Goal: Task Accomplishment & Management: Use online tool/utility

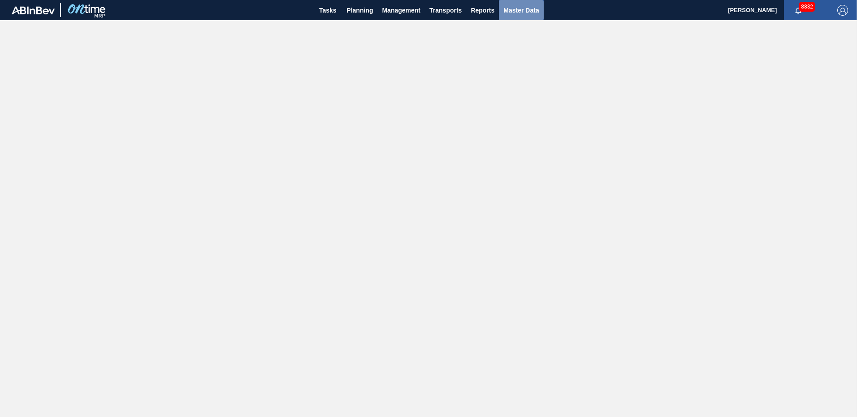
click at [530, 8] on span "Master Data" at bounding box center [520, 10] width 35 height 11
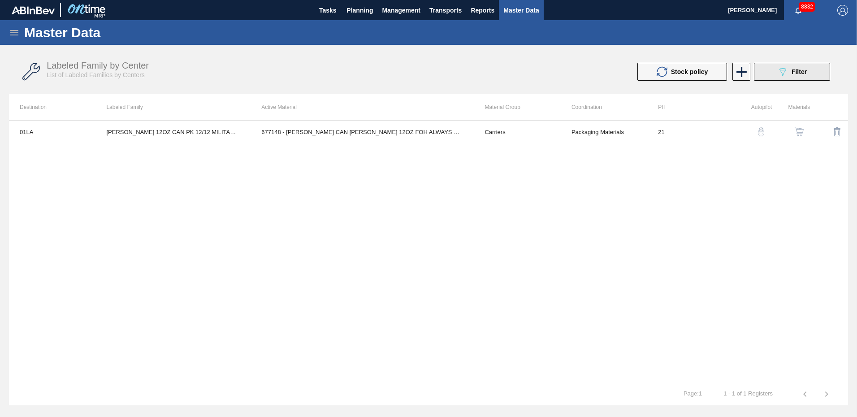
click at [796, 72] on span "Filter" at bounding box center [798, 71] width 15 height 7
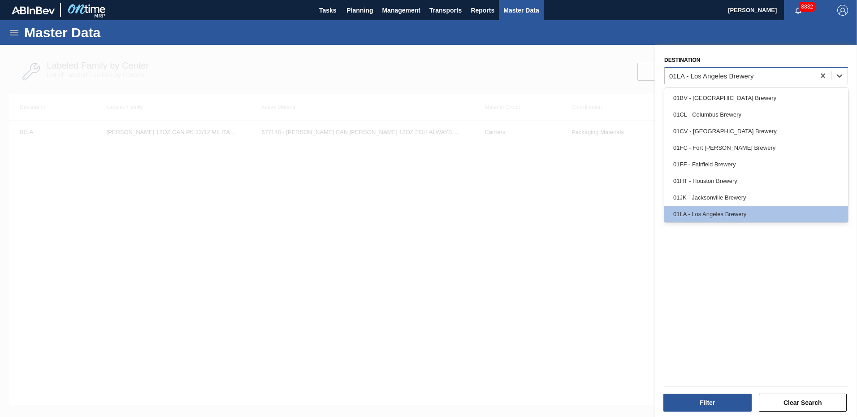
click at [745, 76] on div "01LA - Los Angeles Brewery" at bounding box center [711, 76] width 84 height 8
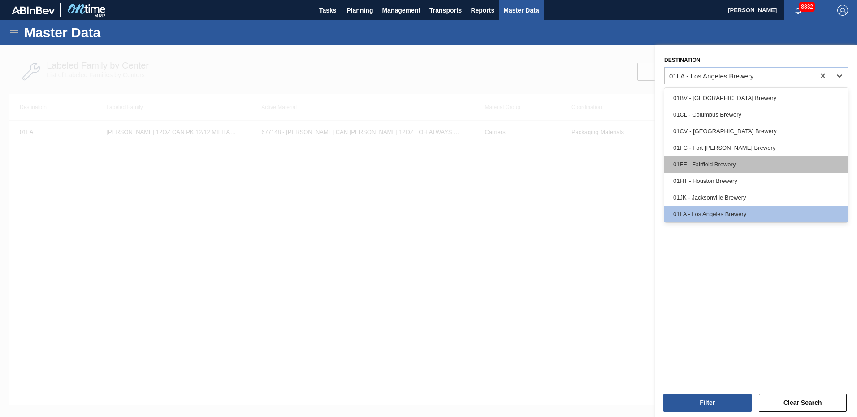
click at [694, 163] on div "01FF - Fairfield Brewery" at bounding box center [756, 164] width 184 height 17
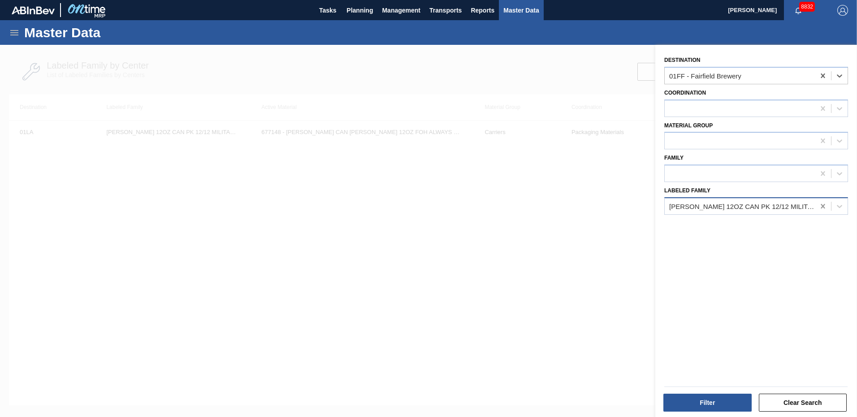
click at [822, 206] on icon at bounding box center [822, 206] width 4 height 4
click at [798, 400] on button "Clear Search" at bounding box center [802, 402] width 88 height 18
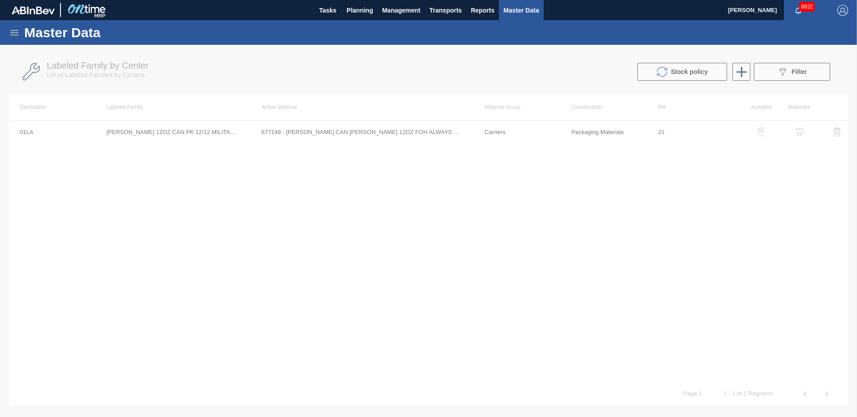
click at [813, 66] on div at bounding box center [428, 231] width 857 height 372
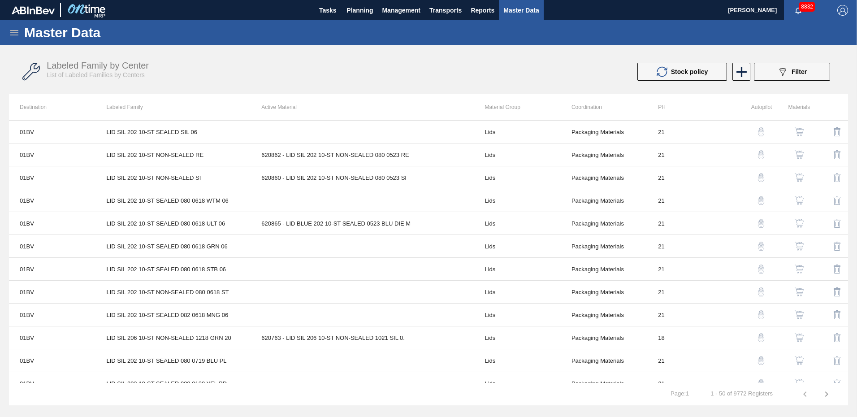
click at [787, 73] on icon "089F7B8B-B2A5-4AFE-B5C0-19BA573D28AC" at bounding box center [782, 71] width 11 height 11
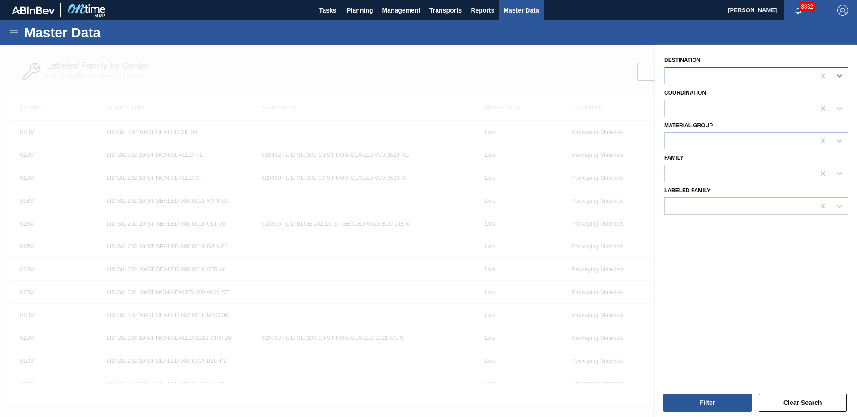
click at [836, 73] on icon at bounding box center [839, 75] width 9 height 9
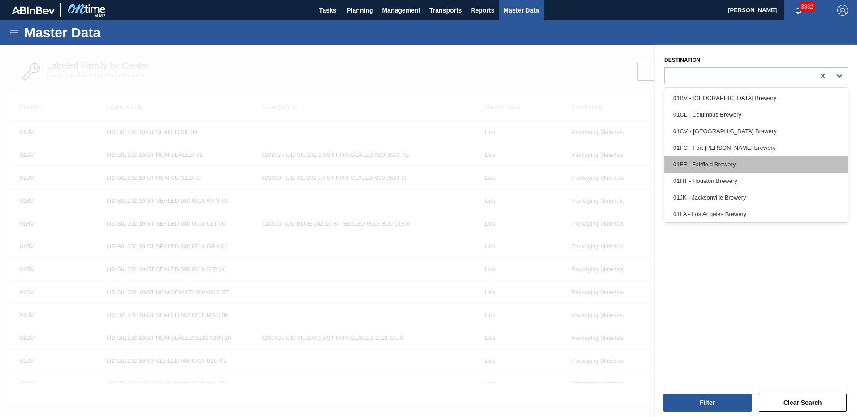
click at [702, 166] on div "01FF - Fairfield Brewery" at bounding box center [756, 164] width 184 height 17
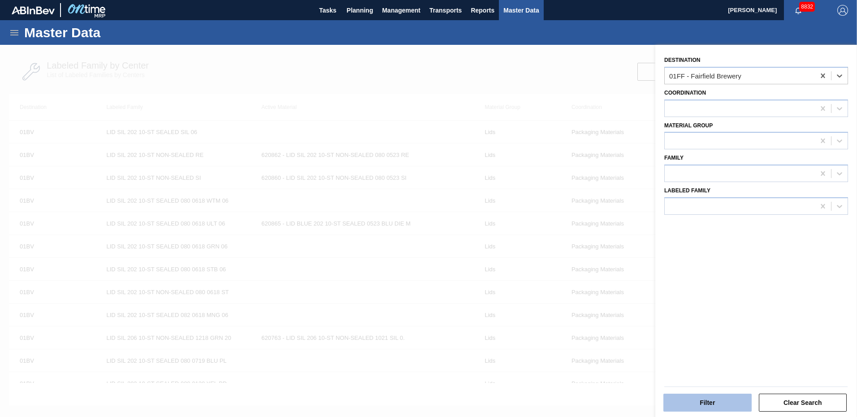
click at [713, 406] on button "Filter" at bounding box center [707, 402] width 88 height 18
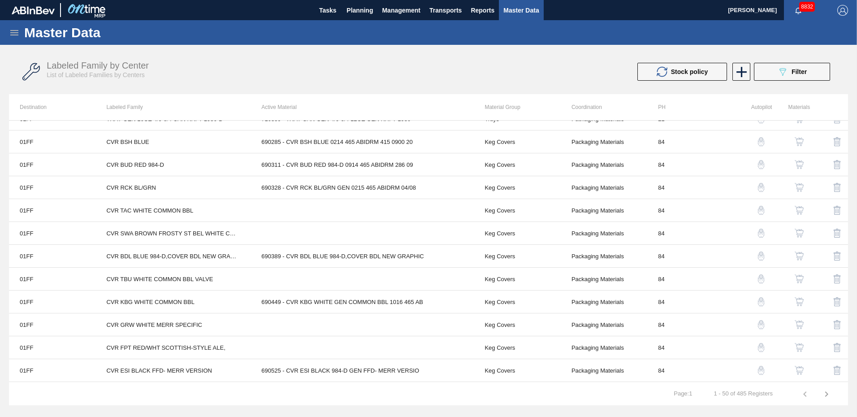
scroll to position [269, 0]
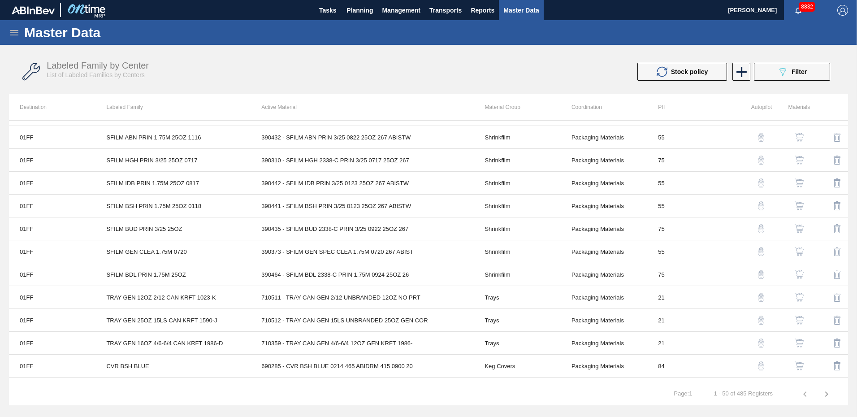
drag, startPoint x: 401, startPoint y: 78, endPoint x: 120, endPoint y: 44, distance: 283.4
click at [401, 78] on div "Labeled Family by Center List of Labeled Families by Centers" at bounding box center [245, 69] width 397 height 18
click at [16, 34] on icon at bounding box center [14, 32] width 11 height 11
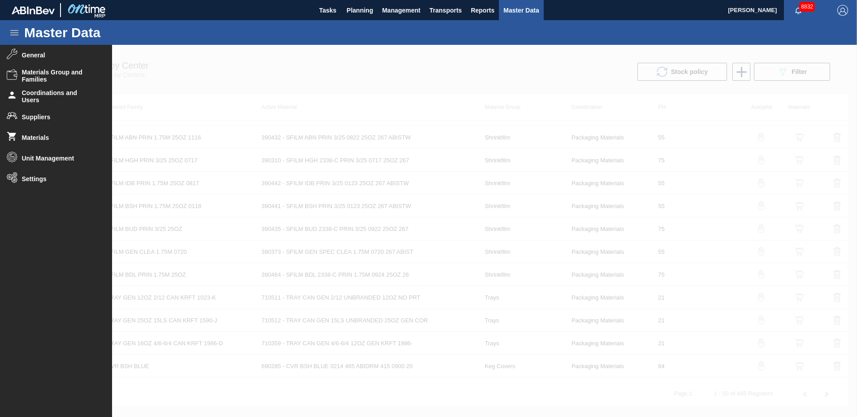
click at [288, 46] on div at bounding box center [428, 231] width 857 height 372
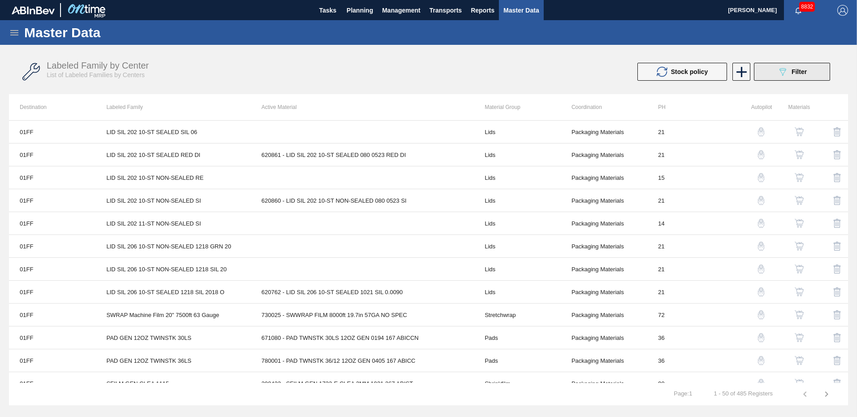
click at [792, 70] on span "Filter" at bounding box center [798, 71] width 15 height 7
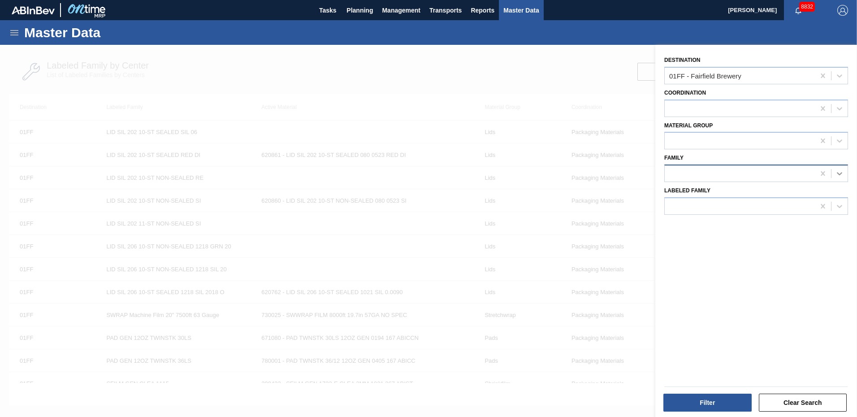
click at [835, 171] on icon at bounding box center [839, 173] width 9 height 9
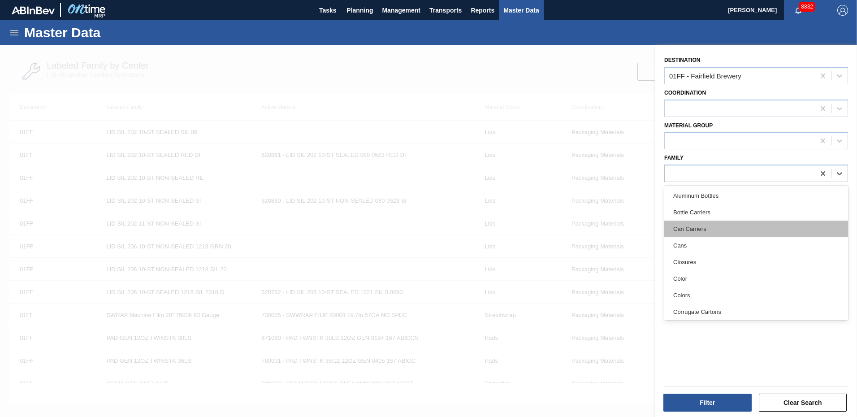
click at [709, 227] on div "Can Carriers" at bounding box center [756, 228] width 184 height 17
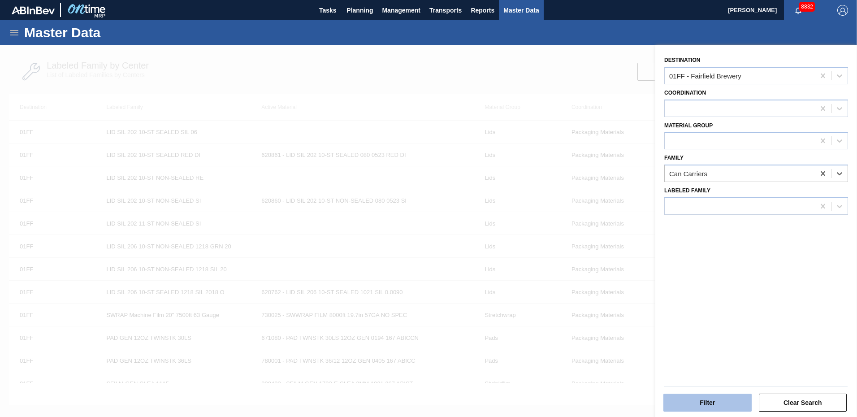
click at [713, 408] on button "Filter" at bounding box center [707, 402] width 88 height 18
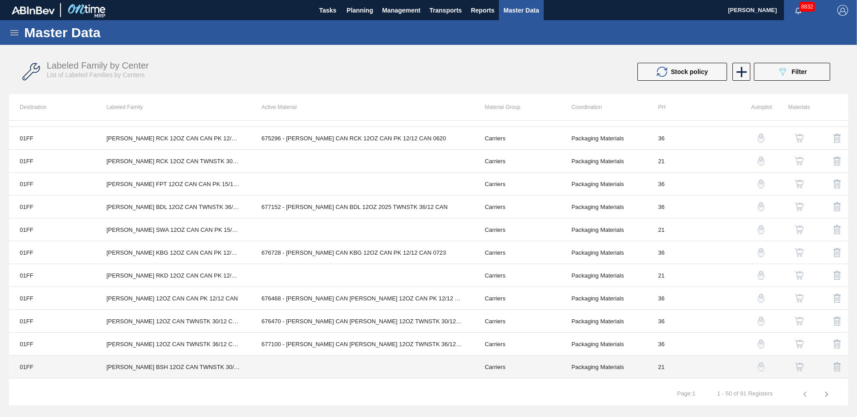
scroll to position [358, 0]
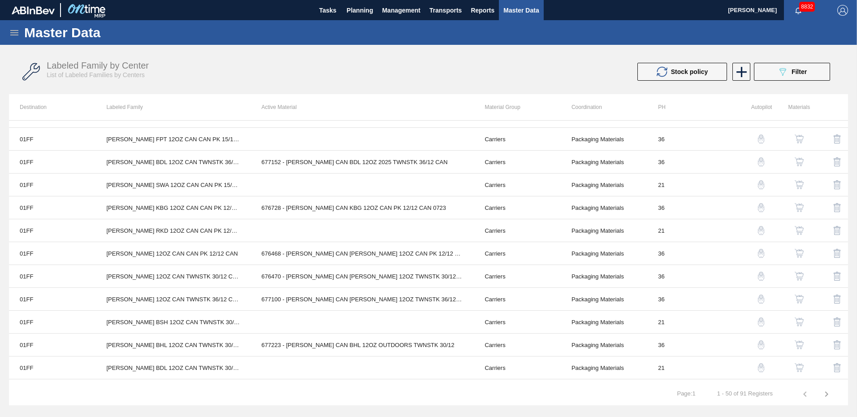
click at [825, 393] on icon "button" at bounding box center [826, 393] width 11 height 11
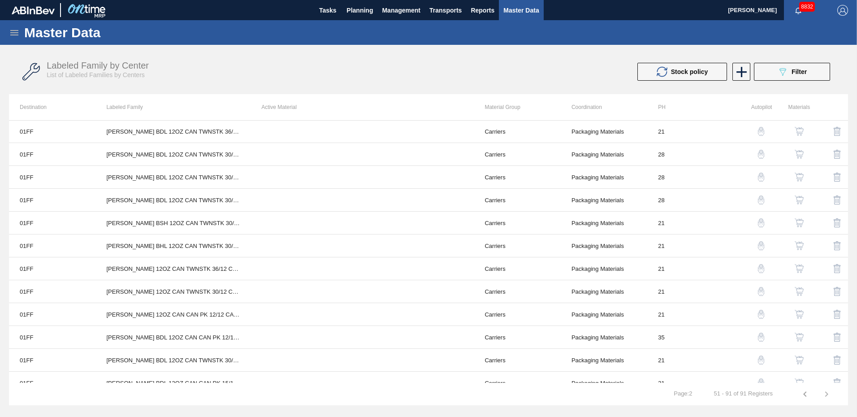
scroll to position [0, 0]
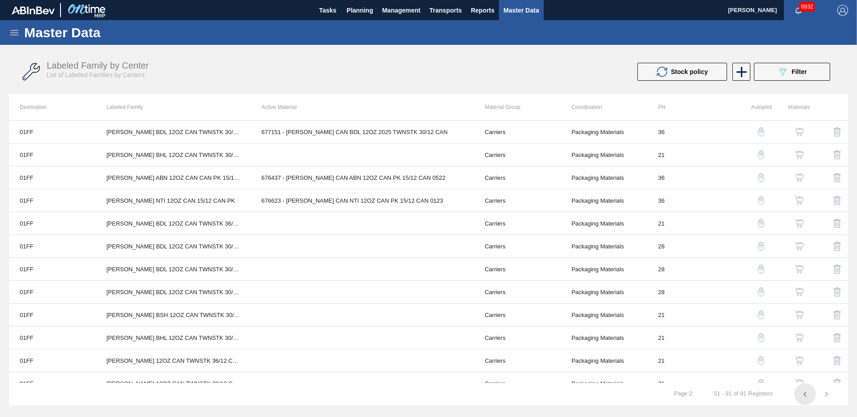
click at [805, 392] on icon "button" at bounding box center [804, 393] width 3 height 5
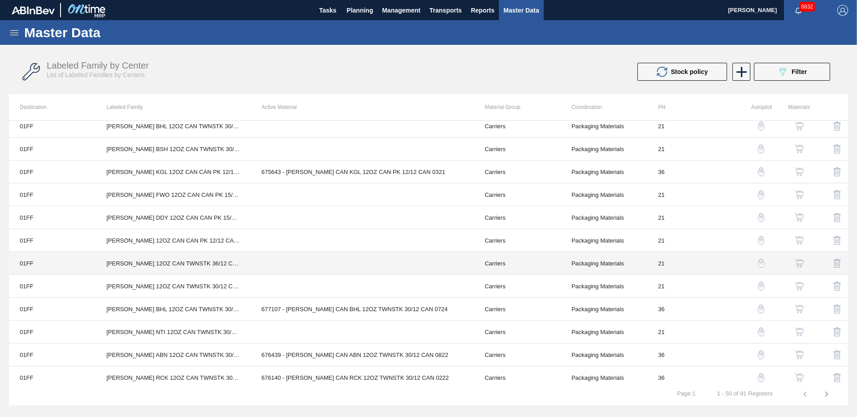
scroll to position [880, 0]
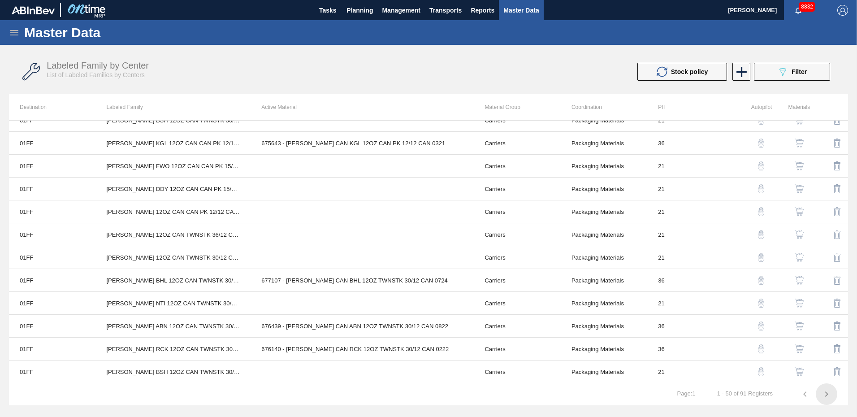
click at [824, 392] on icon "button" at bounding box center [826, 393] width 11 height 11
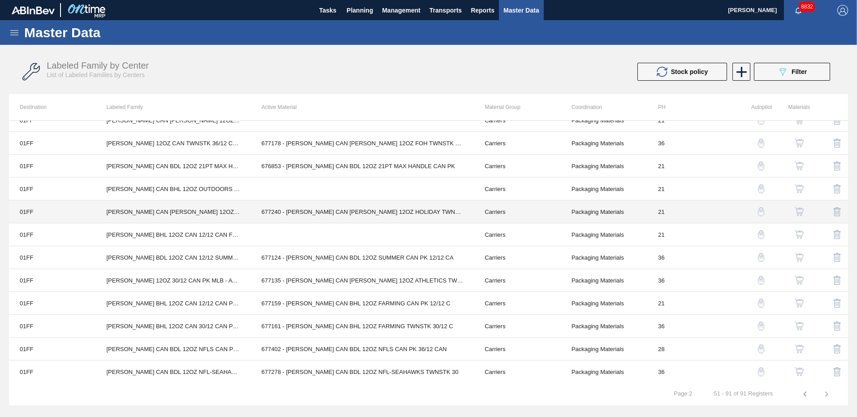
scroll to position [674, 0]
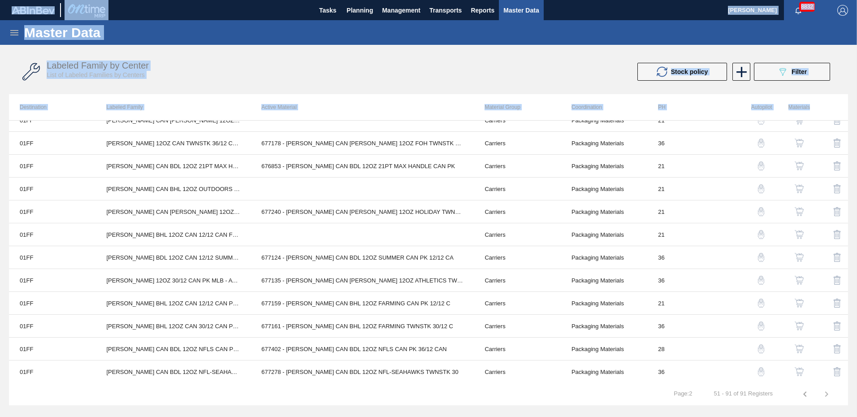
drag, startPoint x: 848, startPoint y: 354, endPoint x: 891, endPoint y: 118, distance: 240.2
click at [856, 0] on html "Tasks Planning Management Transports Reports Master Data [PERSON_NAME] 8832 Mar…" at bounding box center [428, 0] width 857 height 0
click at [243, 78] on div "Labeled Family by Center List of Labeled Families by Centers" at bounding box center [245, 69] width 397 height 18
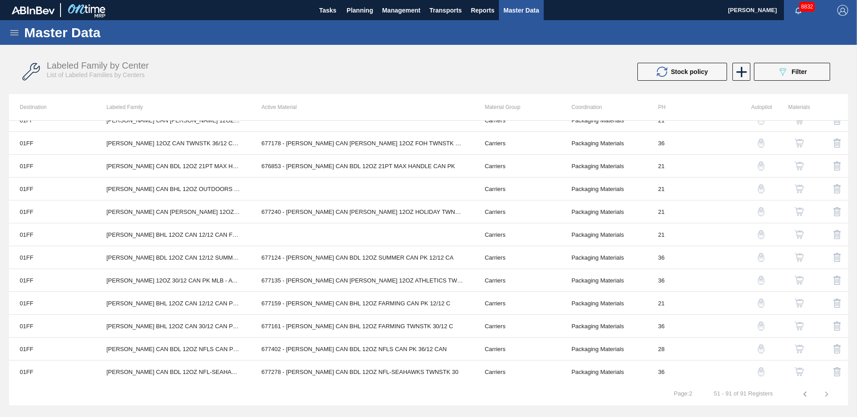
click at [452, 58] on div "Labeled Family by Center List of Labeled Families by Centers Stock policy 089F7…" at bounding box center [428, 72] width 839 height 34
click at [486, 11] on span "Reports" at bounding box center [482, 10] width 24 height 11
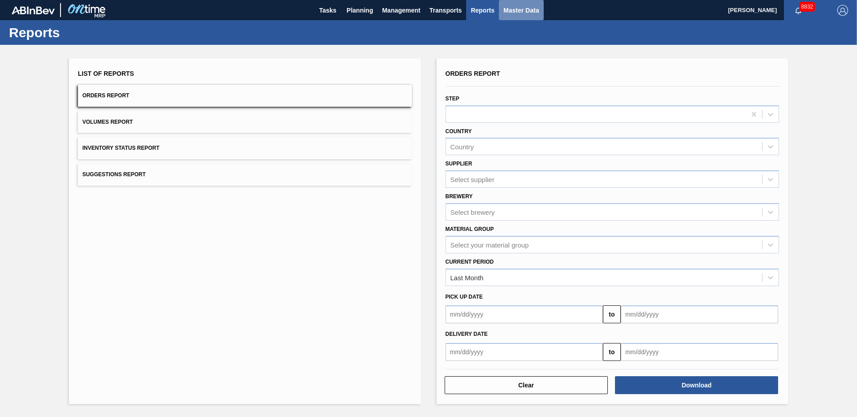
click at [508, 10] on span "Master Data" at bounding box center [520, 10] width 35 height 11
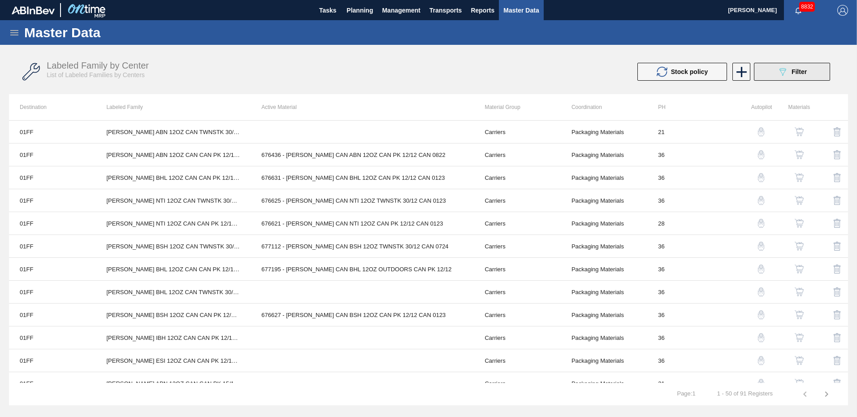
click at [809, 74] on button "089F7B8B-B2A5-4AFE-B5C0-19BA573D28AC Filter" at bounding box center [791, 72] width 76 height 18
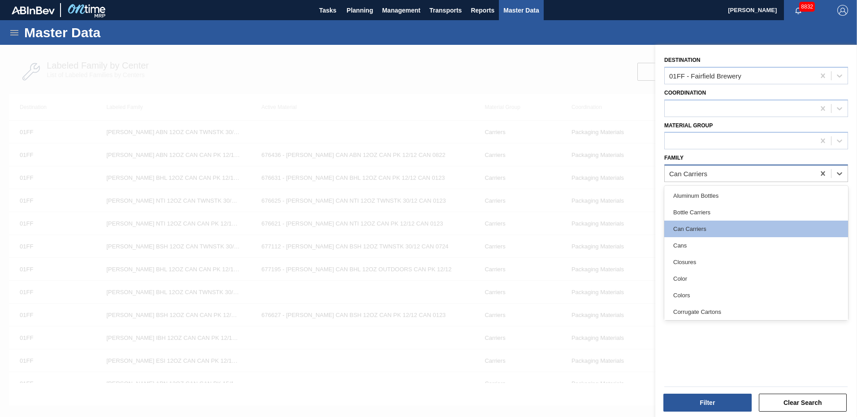
click at [707, 173] on div "Can Carriers" at bounding box center [688, 174] width 38 height 8
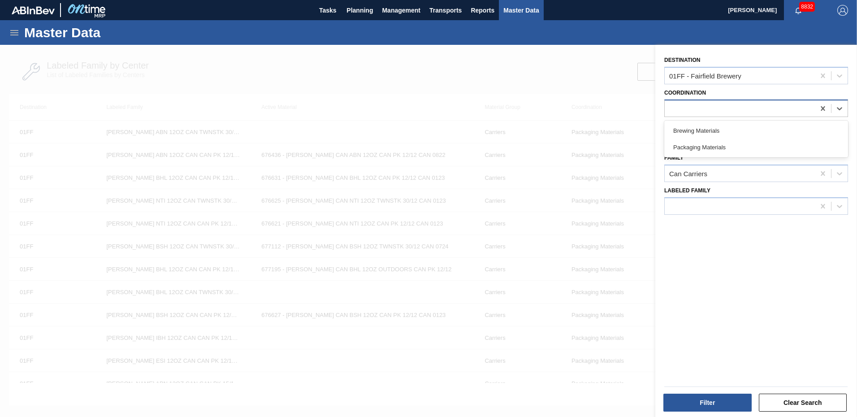
click at [694, 108] on div at bounding box center [739, 108] width 150 height 13
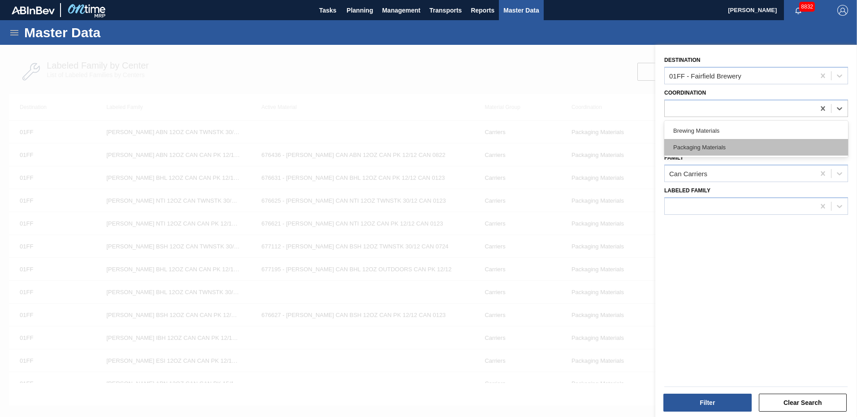
click at [708, 143] on div "Packaging Materials" at bounding box center [756, 147] width 184 height 17
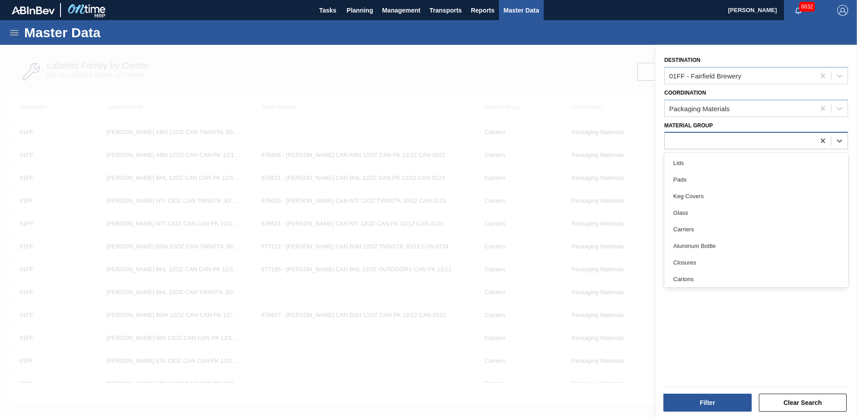
click at [711, 143] on div at bounding box center [739, 140] width 150 height 13
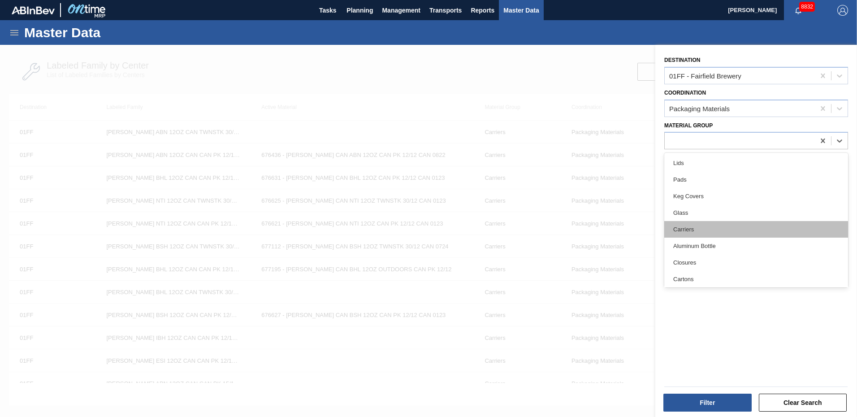
click at [702, 233] on div "Carriers" at bounding box center [756, 229] width 184 height 17
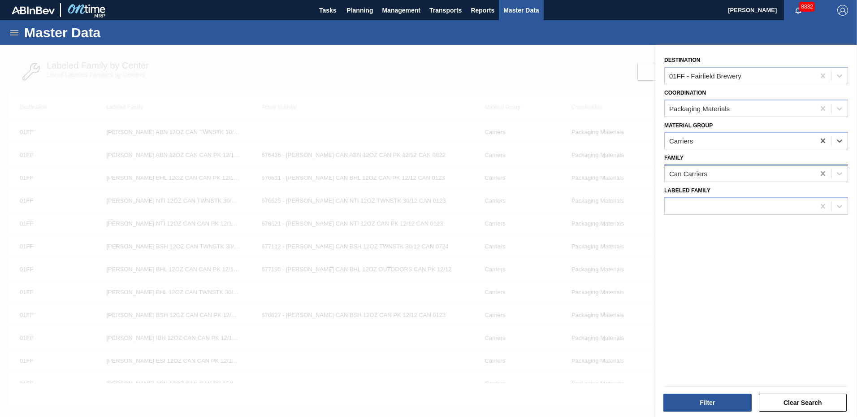
click at [822, 173] on icon at bounding box center [822, 173] width 4 height 4
click at [716, 398] on button "Filter" at bounding box center [707, 402] width 88 height 18
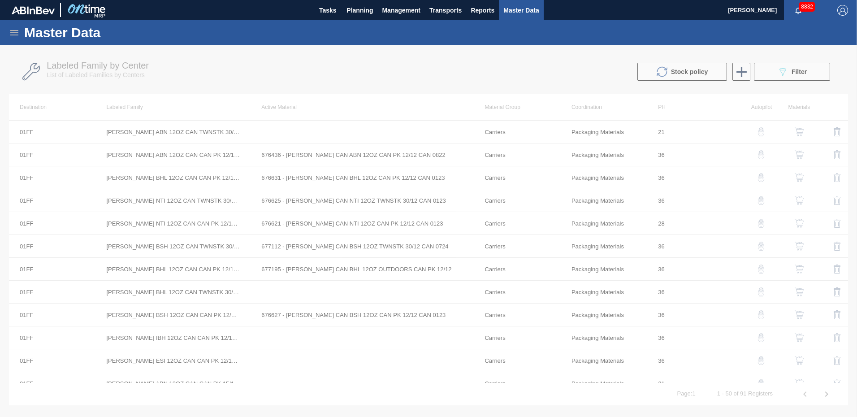
click at [276, 75] on div at bounding box center [428, 231] width 857 height 372
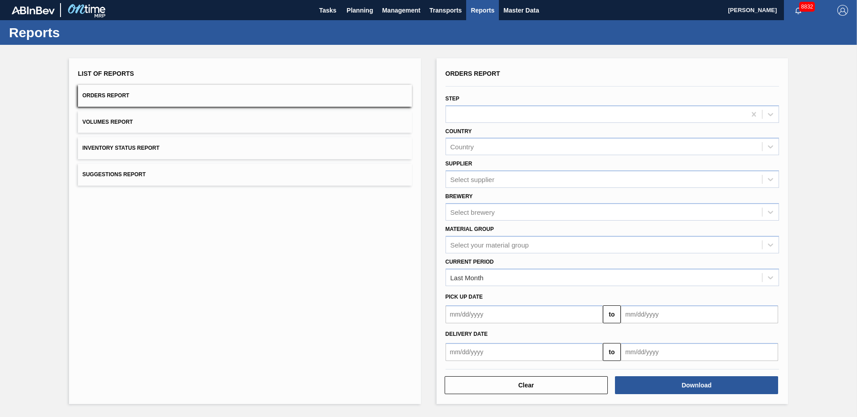
click at [255, 319] on div "List of Reports Orders Report Volumes Report Inventory Status Report Suggestion…" at bounding box center [245, 230] width 352 height 345
click at [39, 38] on h1 "Reports" at bounding box center [88, 32] width 159 height 10
click at [32, 4] on div at bounding box center [60, 10] width 97 height 20
drag, startPoint x: 85, startPoint y: 6, endPoint x: 353, endPoint y: 4, distance: 267.9
click at [85, 5] on img at bounding box center [86, 10] width 43 height 20
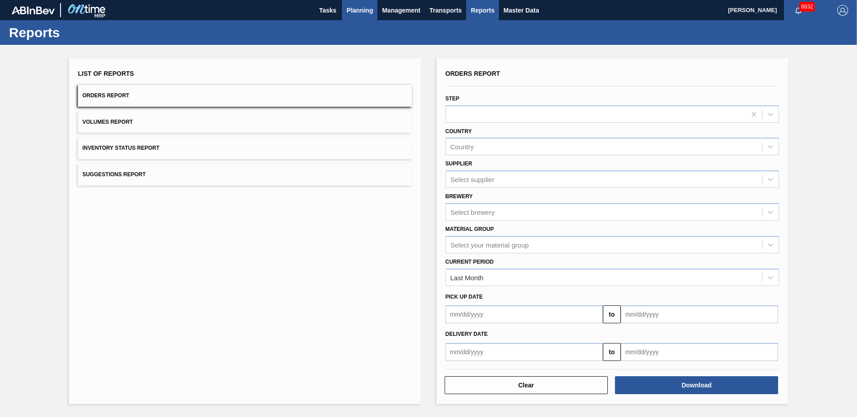
click at [363, 8] on span "Planning" at bounding box center [359, 10] width 26 height 11
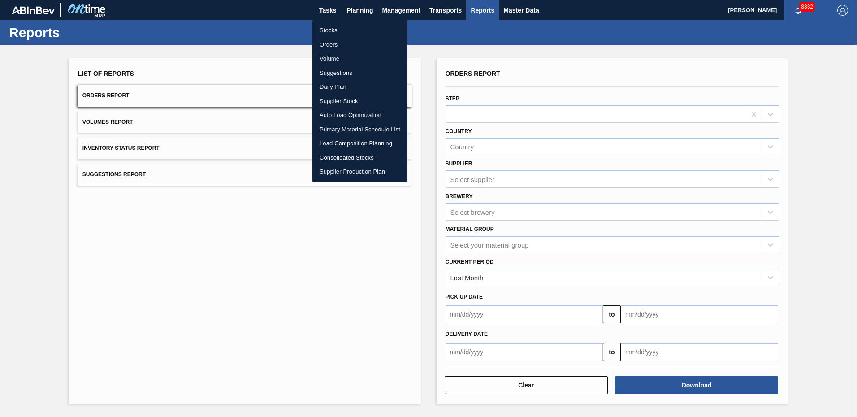
click at [331, 47] on li "Orders" at bounding box center [359, 45] width 95 height 14
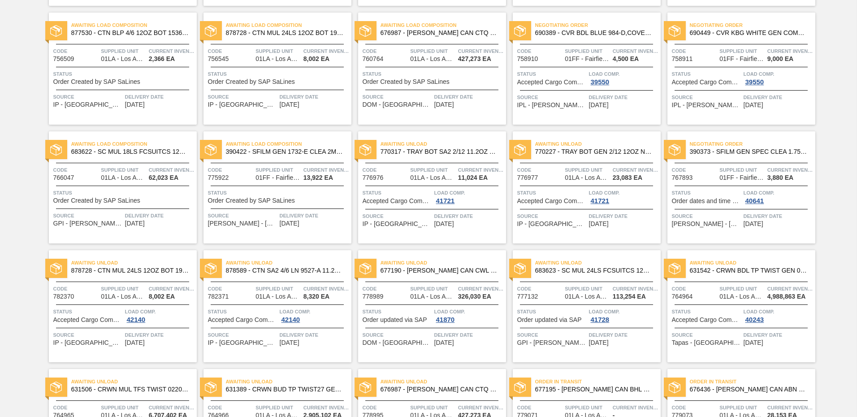
scroll to position [403, 0]
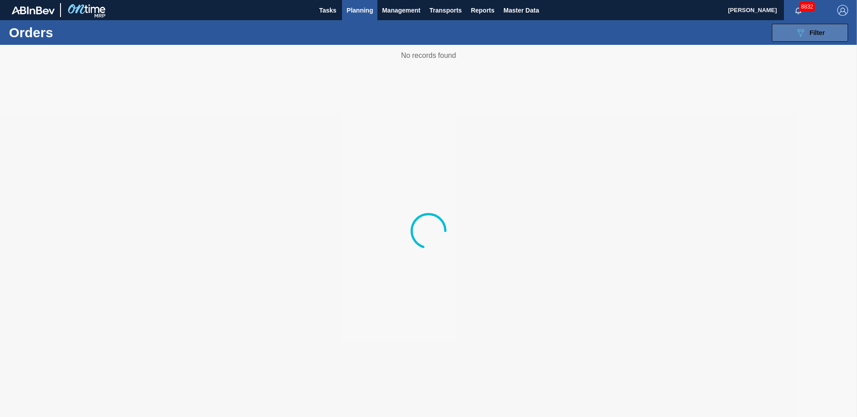
click at [813, 34] on span "Filter" at bounding box center [816, 32] width 15 height 7
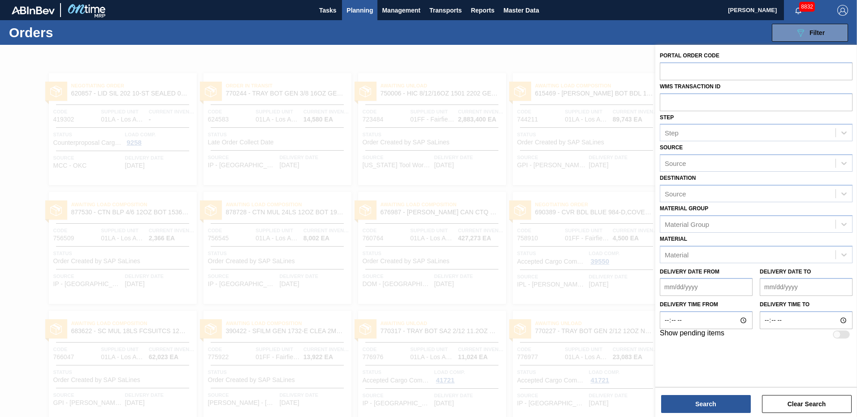
click at [397, 38] on div "089F7B8B-B2A5-4AFE-B5C0-19BA573D28AC Filter Portal Order Code WMS Transaction I…" at bounding box center [497, 32] width 709 height 27
click at [805, 403] on button "Clear Search" at bounding box center [807, 404] width 90 height 18
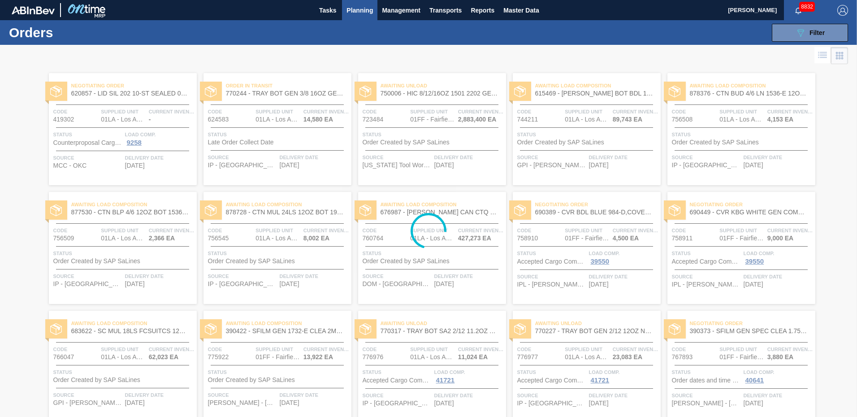
click at [462, 51] on div at bounding box center [428, 231] width 857 height 372
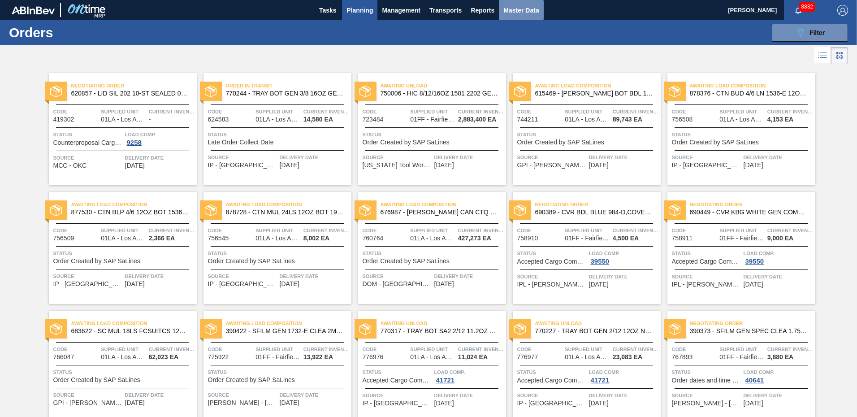
click at [508, 11] on span "Master Data" at bounding box center [520, 10] width 35 height 11
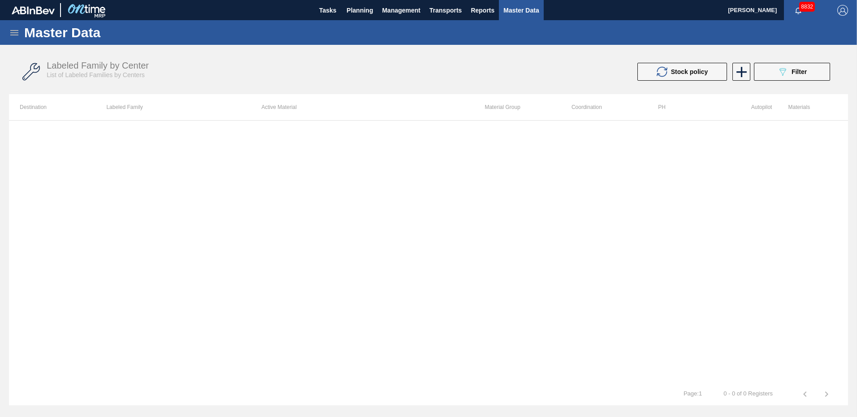
click at [306, 275] on div at bounding box center [428, 251] width 839 height 263
click at [788, 70] on div "089F7B8B-B2A5-4AFE-B5C0-19BA573D28AC Filter" at bounding box center [792, 71] width 30 height 11
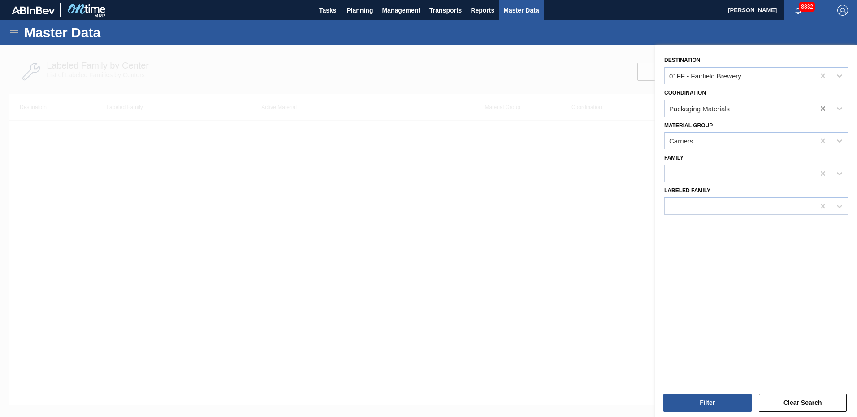
click at [821, 108] on icon at bounding box center [822, 108] width 4 height 4
click at [820, 140] on icon at bounding box center [822, 140] width 9 height 9
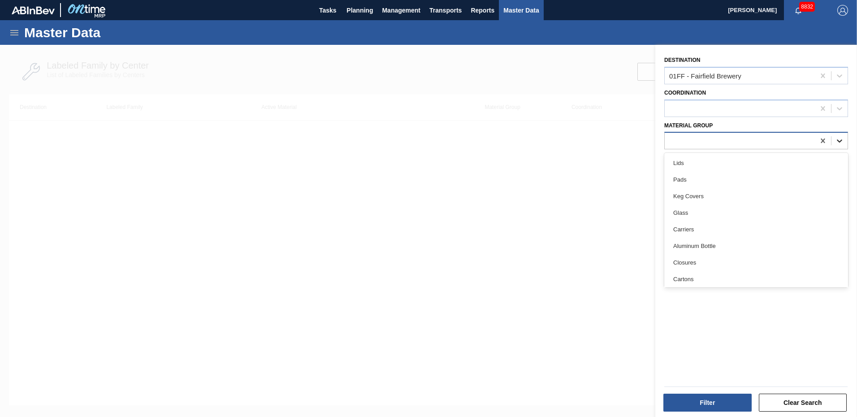
click at [837, 142] on icon at bounding box center [838, 141] width 5 height 3
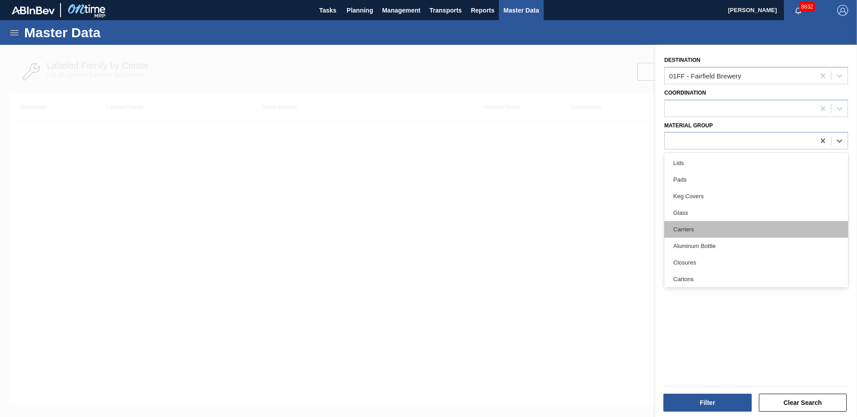
click at [705, 230] on div "Carriers" at bounding box center [756, 229] width 184 height 17
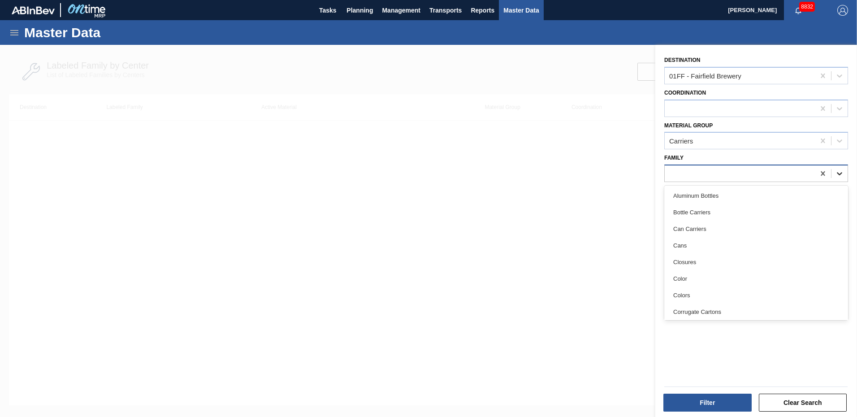
click at [832, 175] on div at bounding box center [839, 173] width 16 height 16
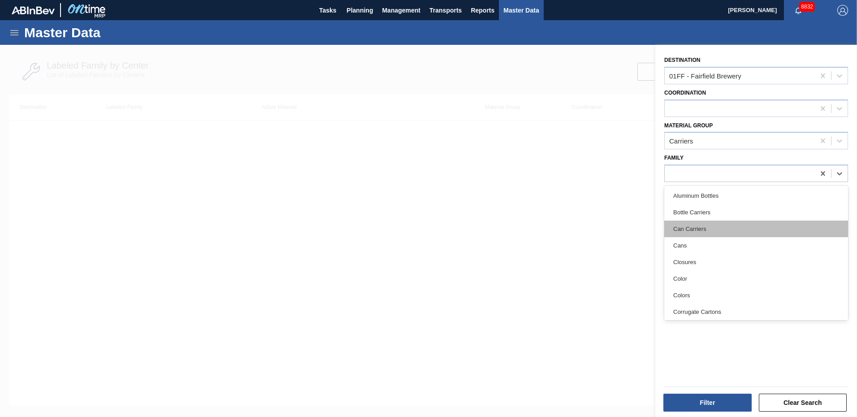
click at [681, 226] on div "Can Carriers" at bounding box center [756, 228] width 184 height 17
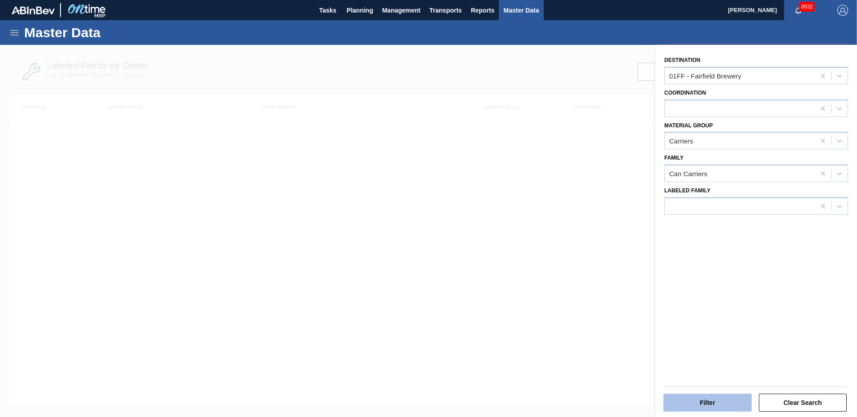
click at [719, 400] on button "Filter" at bounding box center [707, 402] width 88 height 18
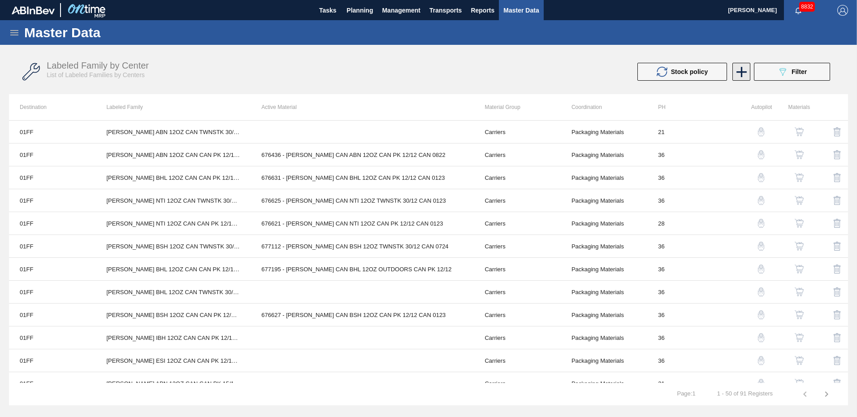
click at [744, 71] on icon at bounding box center [741, 72] width 10 height 10
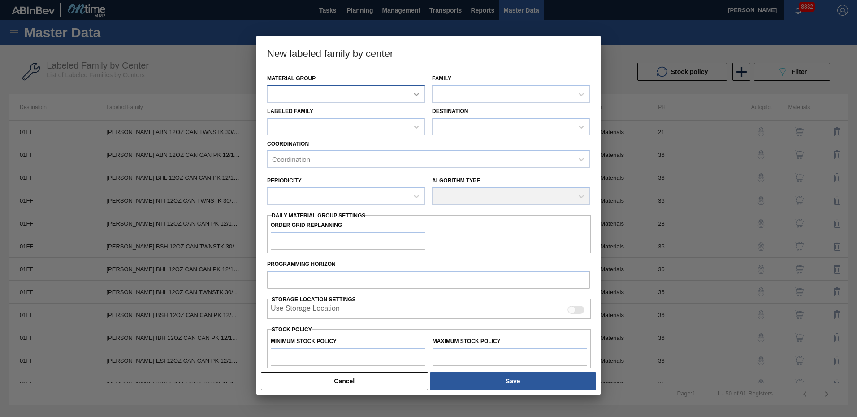
click at [412, 92] on icon at bounding box center [416, 94] width 9 height 9
click at [344, 92] on div at bounding box center [337, 93] width 140 height 13
drag, startPoint x: 353, startPoint y: 382, endPoint x: 476, endPoint y: 143, distance: 268.5
click at [459, 164] on div "New labeled family by center Material Group Family Labeled Family Destination C…" at bounding box center [428, 215] width 344 height 358
drag, startPoint x: 317, startPoint y: 120, endPoint x: 364, endPoint y: 122, distance: 47.1
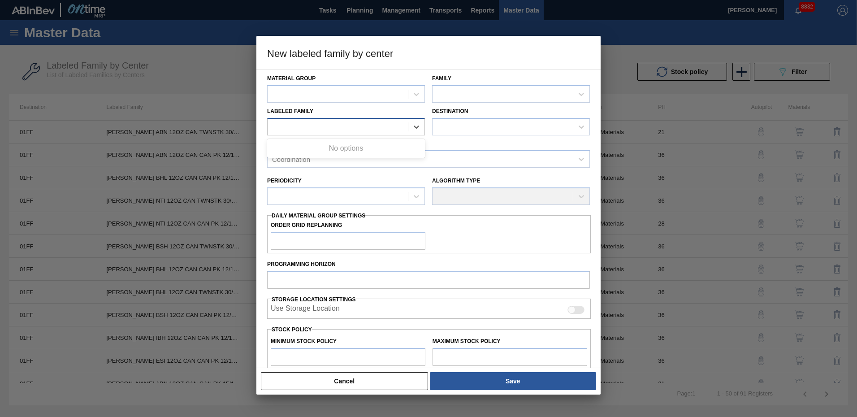
click at [318, 121] on div at bounding box center [337, 126] width 140 height 13
click at [407, 92] on div at bounding box center [337, 93] width 140 height 13
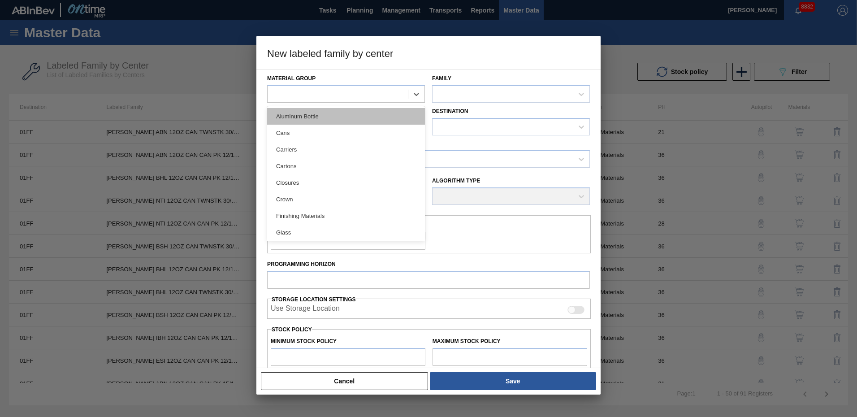
click at [319, 118] on div "Aluminum Bottle" at bounding box center [346, 116] width 158 height 17
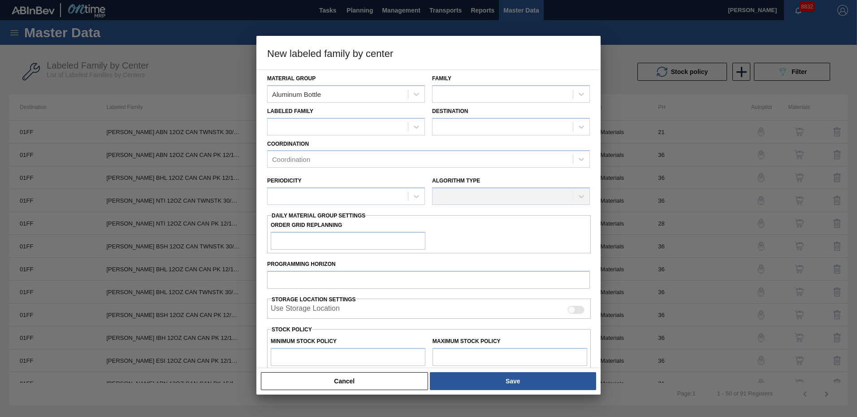
drag, startPoint x: 370, startPoint y: 387, endPoint x: 370, endPoint y: 279, distance: 108.9
click at [370, 281] on div "New labeled family by center Material Group Aluminum Bottle Family Labeled Fami…" at bounding box center [428, 215] width 344 height 358
click at [345, 244] on input "Order Grid Replanning" at bounding box center [348, 241] width 155 height 18
type input "2"
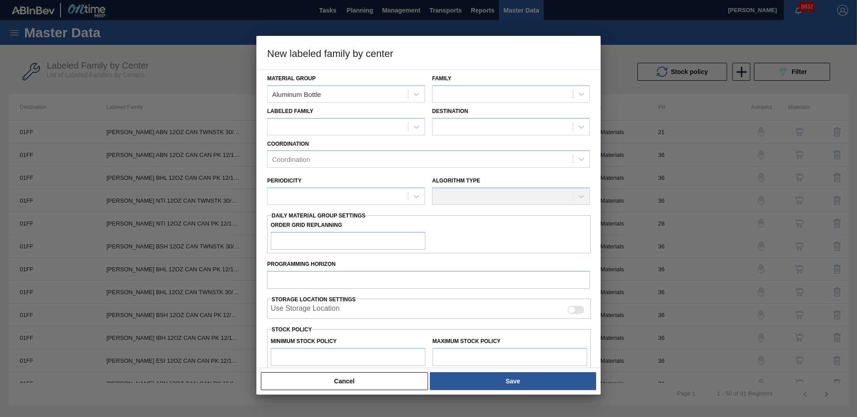
drag, startPoint x: 380, startPoint y: 383, endPoint x: 347, endPoint y: 365, distance: 38.1
click at [380, 383] on button "Cancel" at bounding box center [344, 381] width 167 height 18
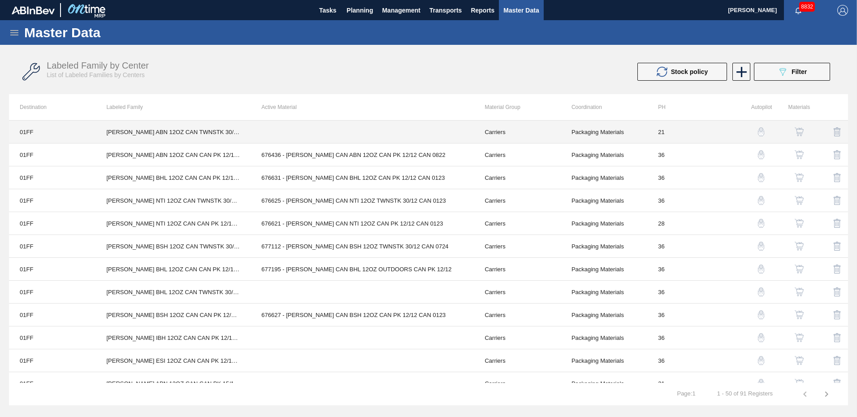
click at [151, 129] on td "[PERSON_NAME] ABN 12OZ CAN TWNSTK 30/12 CAN" at bounding box center [172, 132] width 155 height 23
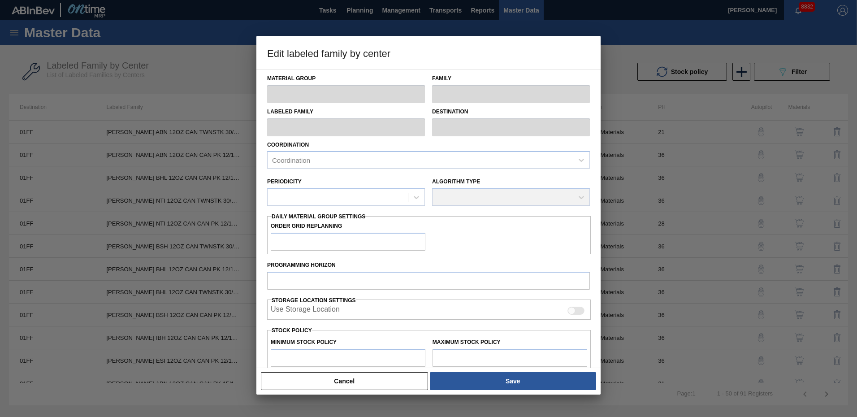
type input "Carriers"
type input "Can Carriers"
type input "[PERSON_NAME] ABN 12OZ CAN TWNSTK 30/12 CAN"
type input "01FF - Fairfield Brewery"
type input "21"
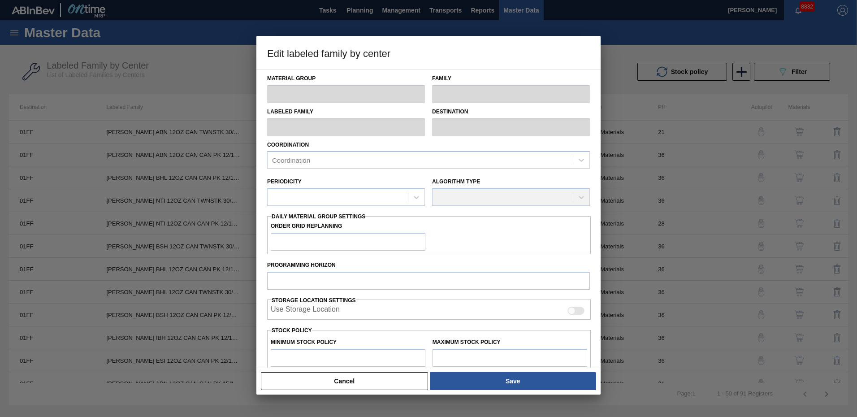
type input "3,200"
type input "76,400"
type input "0"
type input "3,200"
checkbox input "true"
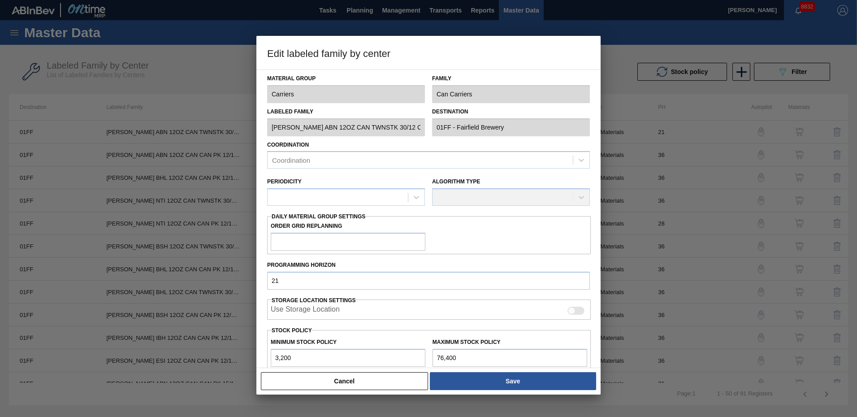
checkbox input "true"
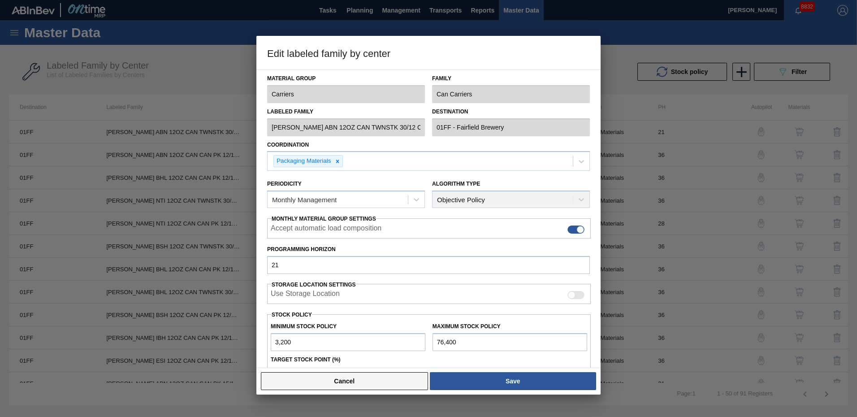
click at [356, 373] on button "Cancel" at bounding box center [344, 381] width 167 height 18
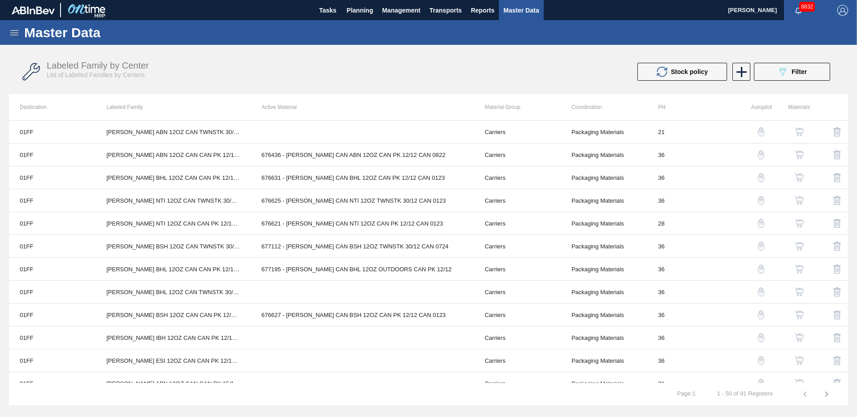
click at [14, 34] on icon at bounding box center [14, 32] width 11 height 11
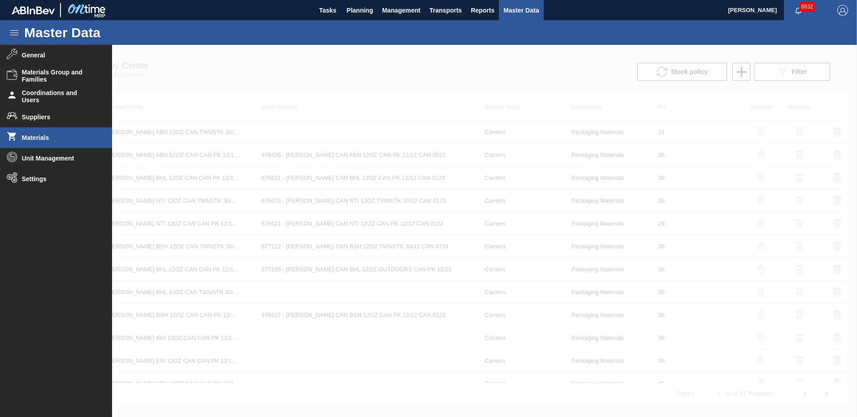
click at [41, 134] on li "Materials" at bounding box center [56, 137] width 112 height 21
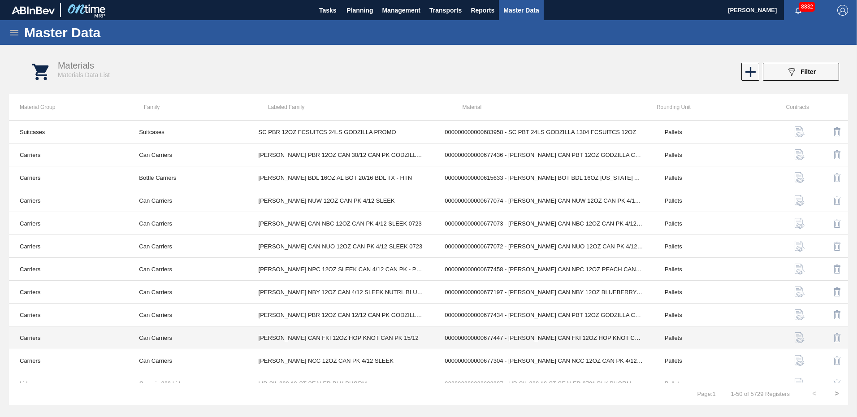
click at [568, 337] on td "000000000000677447 - [PERSON_NAME] CAN FKI 12OZ HOP KNOT CAN PK 15/12" at bounding box center [544, 337] width 220 height 23
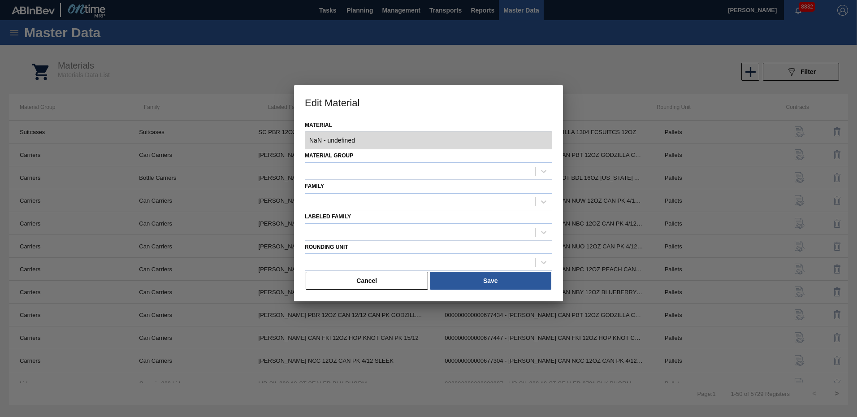
type input "677447 - 000000000000677447 - [PERSON_NAME] CAN FKI 12OZ HOP KNOT CAN PK 15/12"
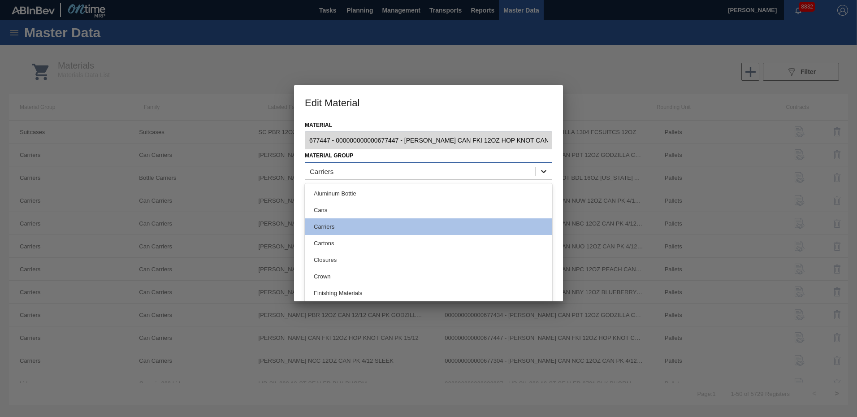
click at [542, 168] on icon at bounding box center [543, 171] width 9 height 9
drag, startPoint x: 335, startPoint y: 227, endPoint x: 399, endPoint y: 224, distance: 63.7
click at [335, 227] on div "Carriers" at bounding box center [428, 226] width 247 height 17
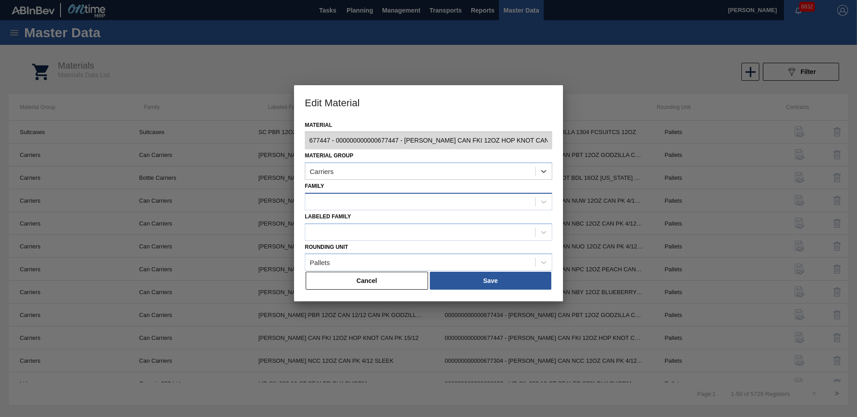
click at [349, 196] on div at bounding box center [420, 201] width 230 height 13
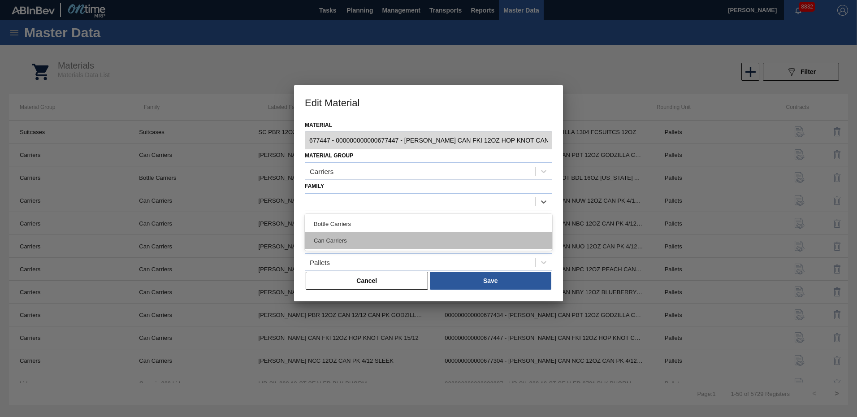
click at [334, 240] on div "Can Carriers" at bounding box center [428, 240] width 247 height 17
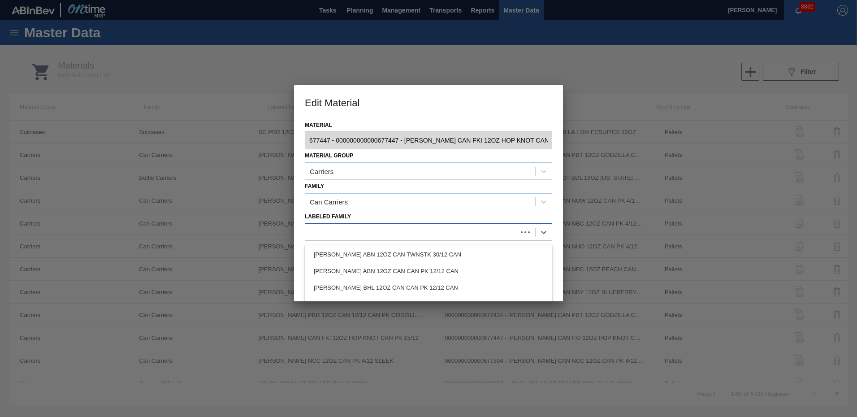
click at [383, 233] on div at bounding box center [411, 231] width 212 height 13
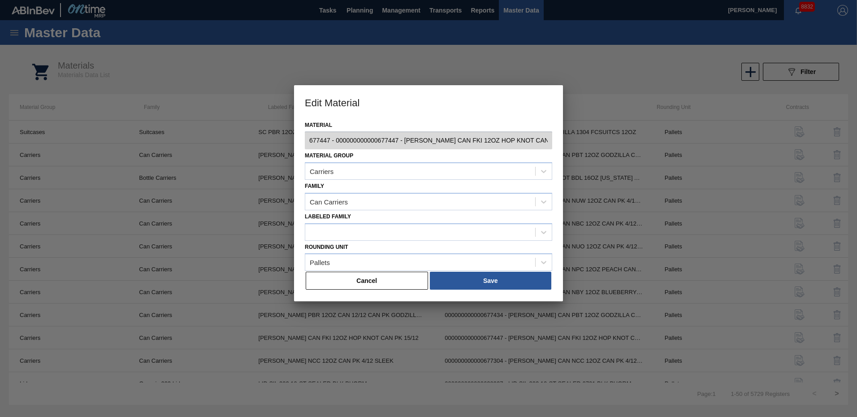
click at [557, 210] on div "Material 677447 - 000000000000677447 - [PERSON_NAME] CAN FKI 12OZ HOP KNOT CAN …" at bounding box center [428, 210] width 269 height 183
click at [491, 281] on button "Save" at bounding box center [490, 280] width 121 height 18
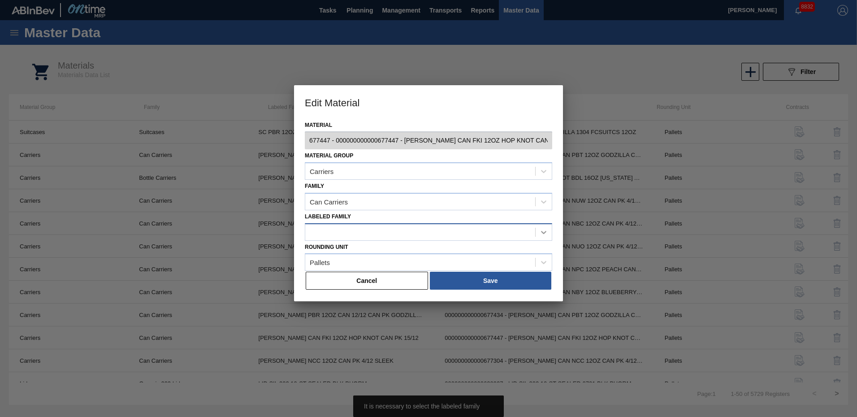
click at [544, 230] on icon at bounding box center [543, 232] width 9 height 9
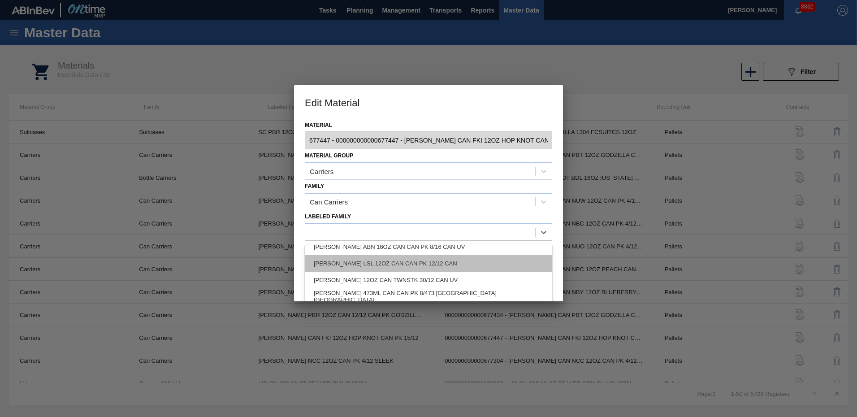
scroll to position [643, 0]
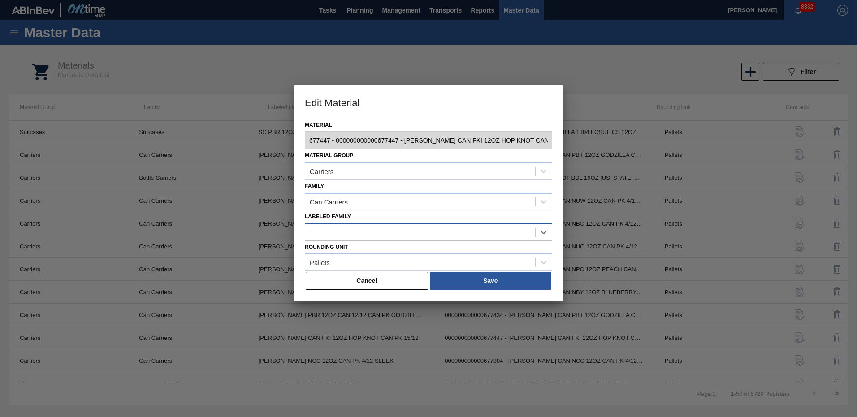
click at [447, 230] on div at bounding box center [420, 231] width 230 height 13
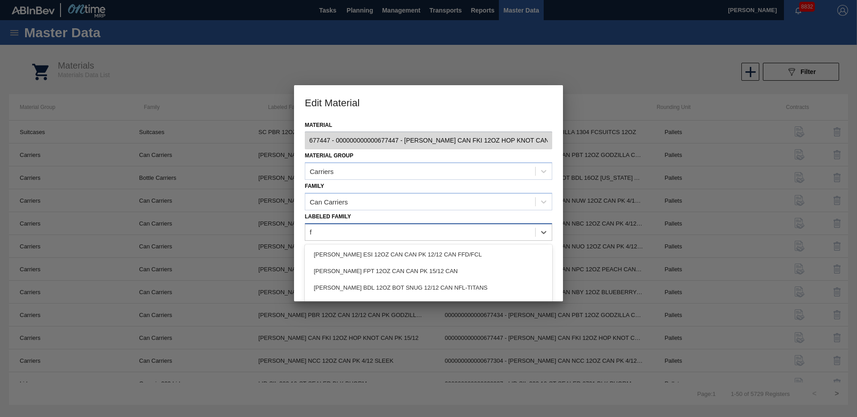
type Family "fk"
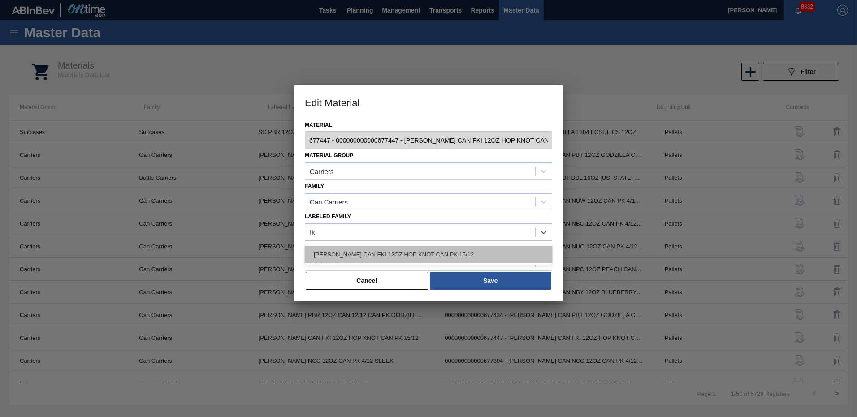
click at [425, 257] on div "[PERSON_NAME] CAN FKI 12OZ HOP KNOT CAN PK 15/12" at bounding box center [428, 254] width 247 height 17
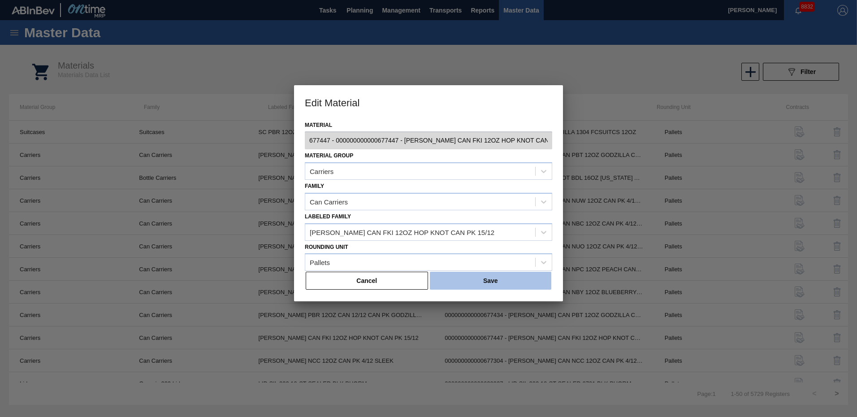
click at [492, 282] on button "Save" at bounding box center [490, 280] width 121 height 18
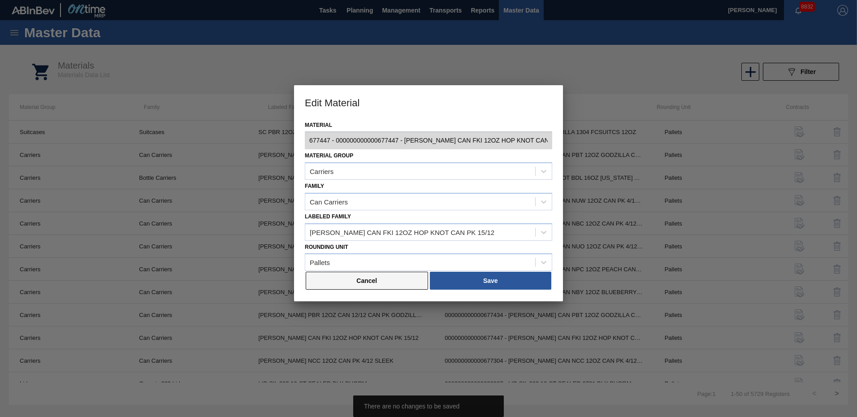
click at [379, 280] on button "Cancel" at bounding box center [367, 280] width 122 height 18
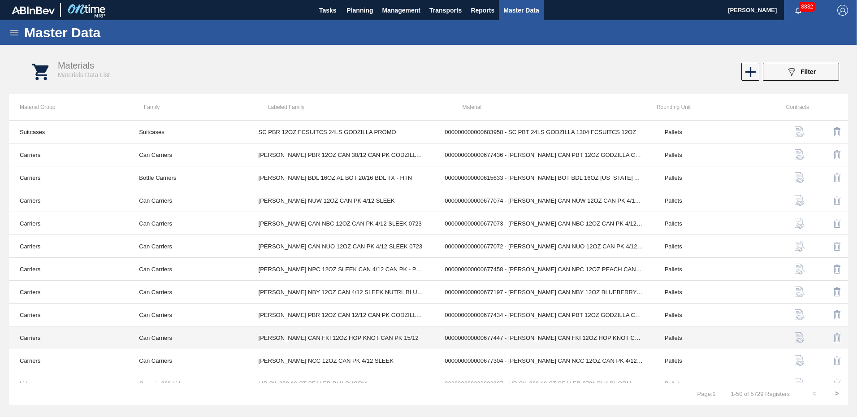
click at [280, 331] on td "[PERSON_NAME] CAN FKI 12OZ HOP KNOT CAN PK 15/12" at bounding box center [341, 337] width 186 height 23
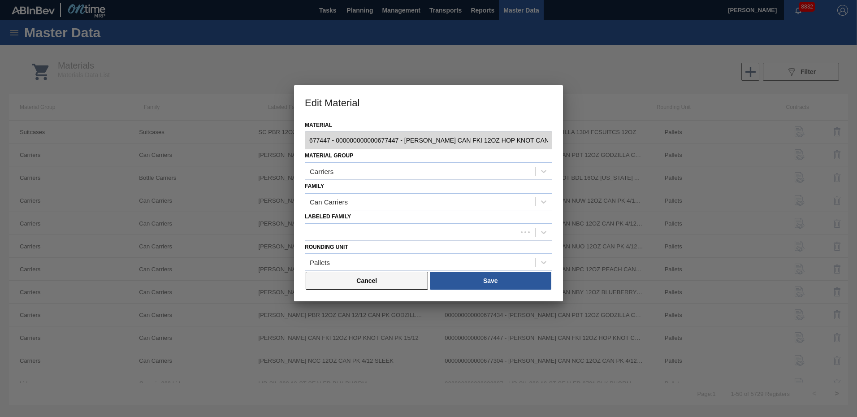
click at [368, 280] on button "Cancel" at bounding box center [367, 280] width 122 height 18
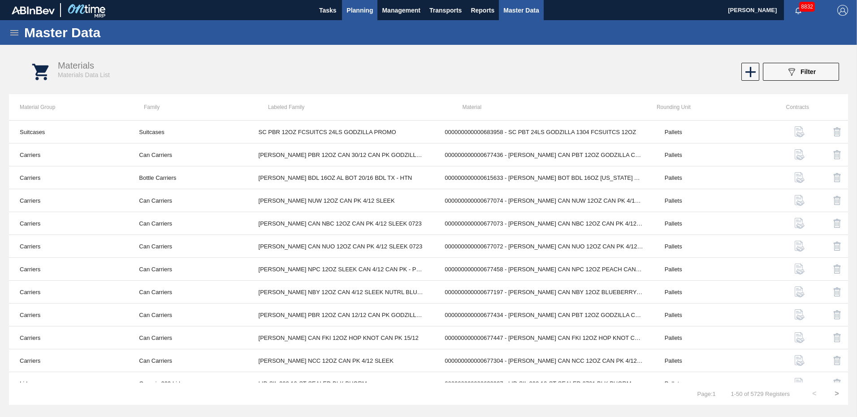
click at [361, 9] on span "Planning" at bounding box center [359, 10] width 26 height 11
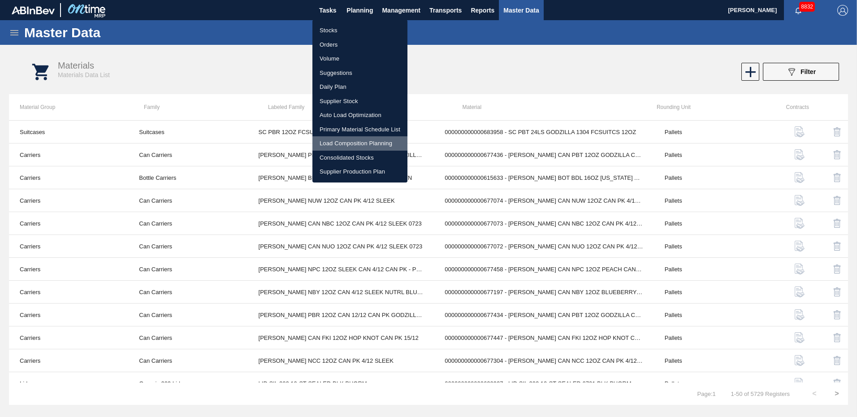
click at [339, 142] on li "Load Composition Planning" at bounding box center [359, 143] width 95 height 14
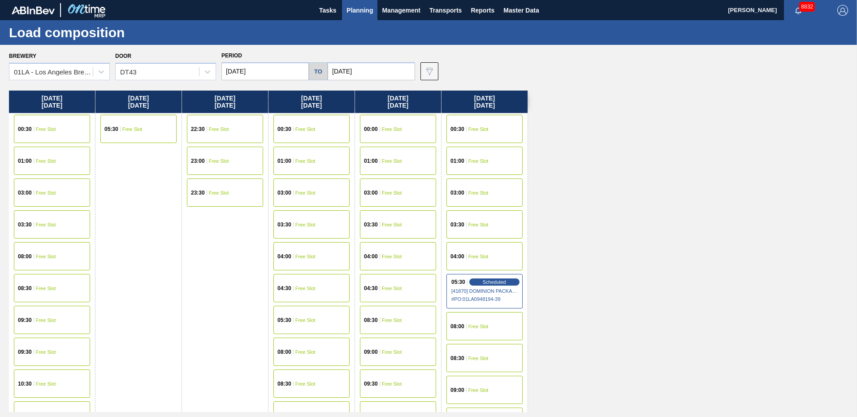
click at [317, 160] on div "01:00 Free Slot" at bounding box center [311, 160] width 76 height 28
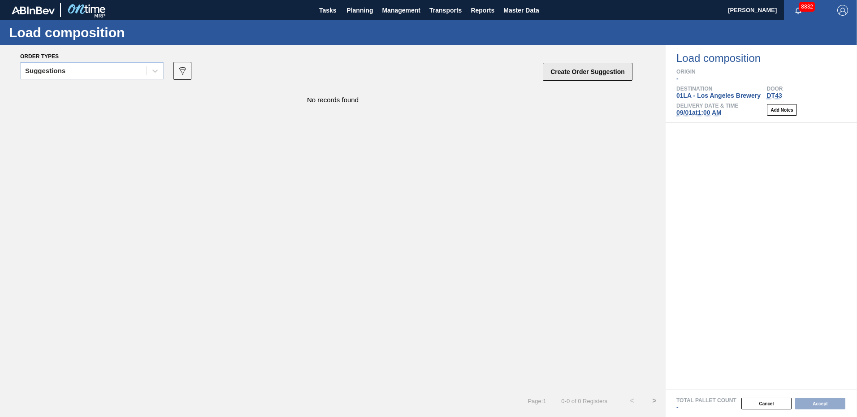
click at [561, 70] on button "Create Order Suggestion" at bounding box center [587, 72] width 90 height 18
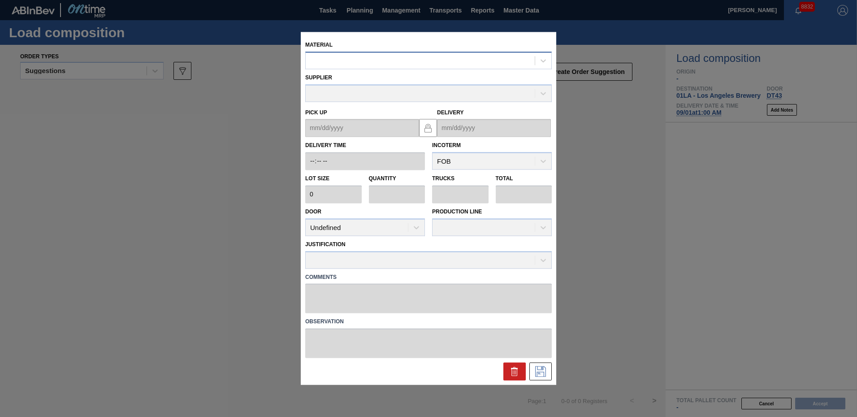
click at [512, 62] on div at bounding box center [420, 60] width 229 height 13
type input "677447"
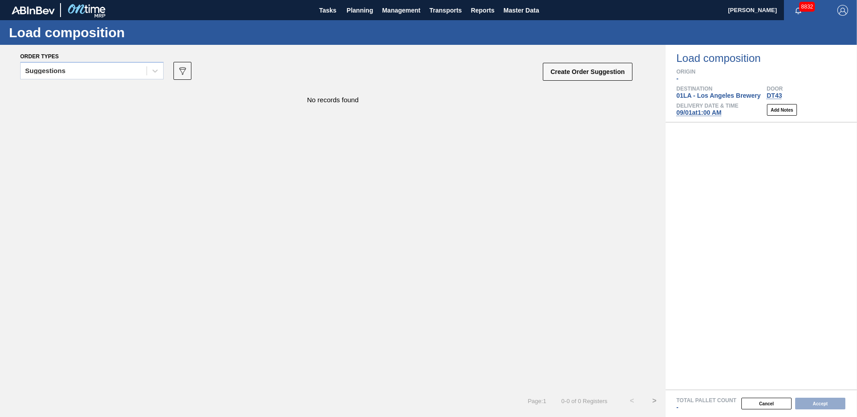
click at [581, 141] on div "No records found" at bounding box center [332, 238] width 665 height 302
click at [517, 9] on span "Master Data" at bounding box center [520, 10] width 35 height 11
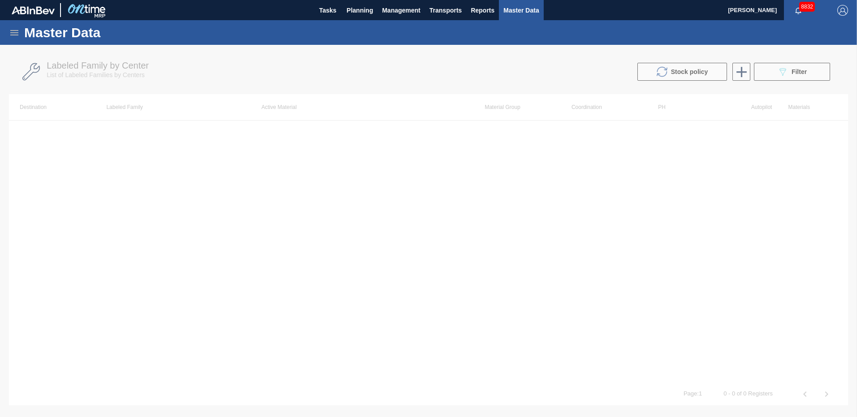
click at [11, 33] on icon at bounding box center [14, 32] width 8 height 5
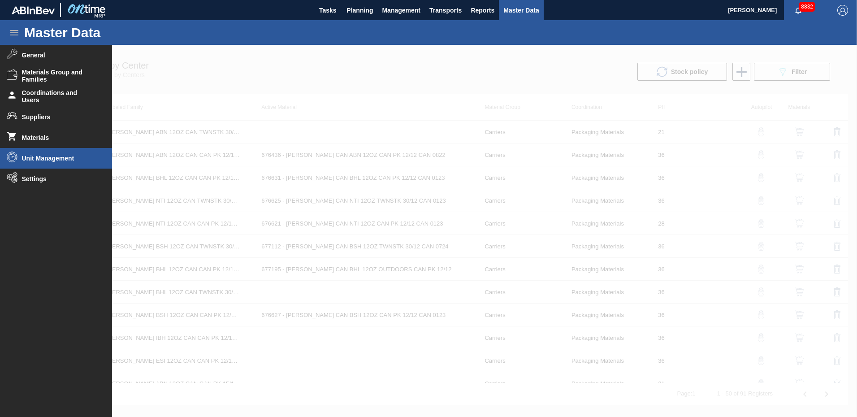
click at [53, 157] on span "Unit Management" at bounding box center [59, 158] width 74 height 7
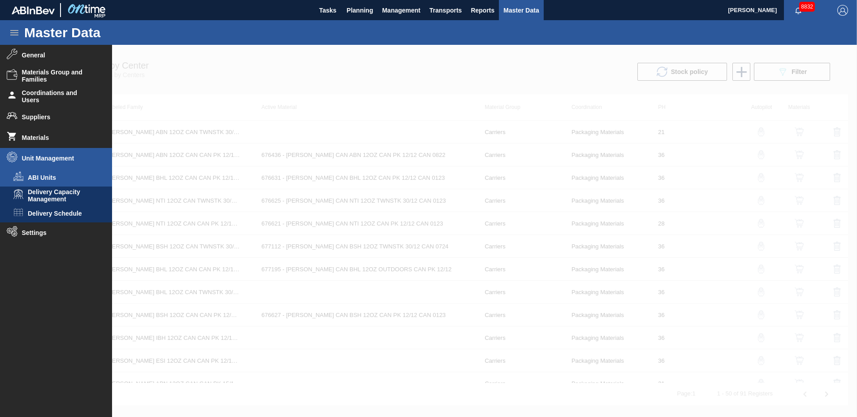
click at [41, 177] on span "ABI Units" at bounding box center [62, 177] width 69 height 7
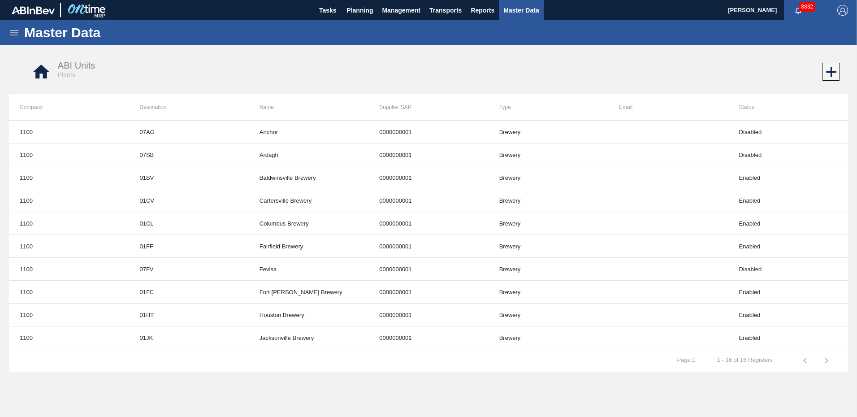
click at [10, 30] on icon at bounding box center [14, 32] width 8 height 5
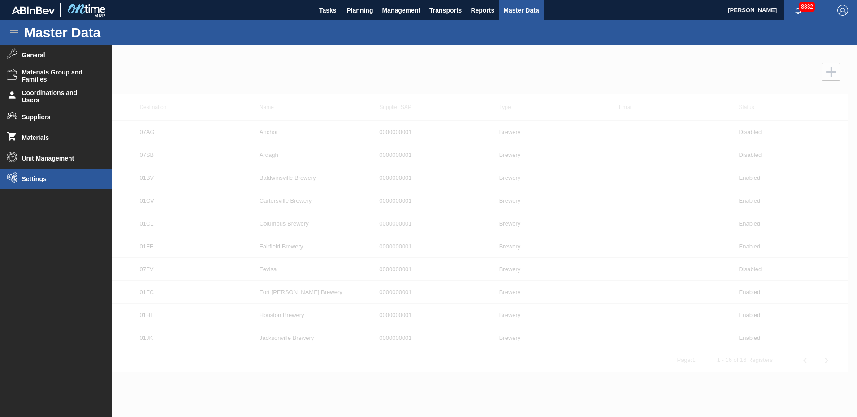
drag, startPoint x: 36, startPoint y: 181, endPoint x: 37, endPoint y: 173, distance: 8.1
click at [37, 182] on span "Settings" at bounding box center [59, 178] width 74 height 7
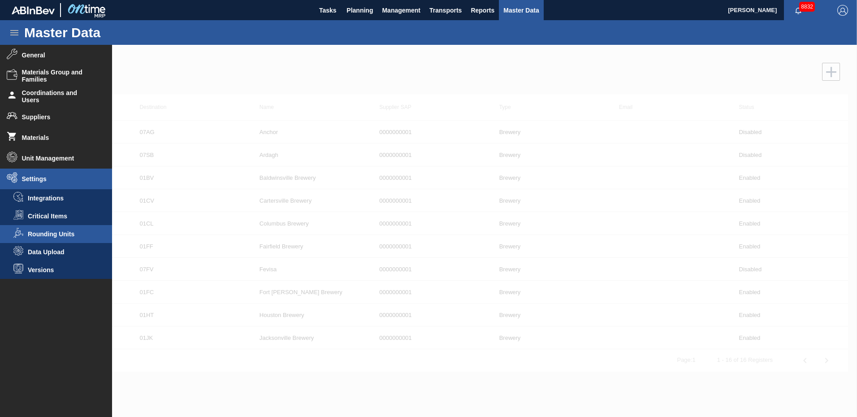
click at [43, 234] on span "Rounding Units" at bounding box center [62, 233] width 69 height 7
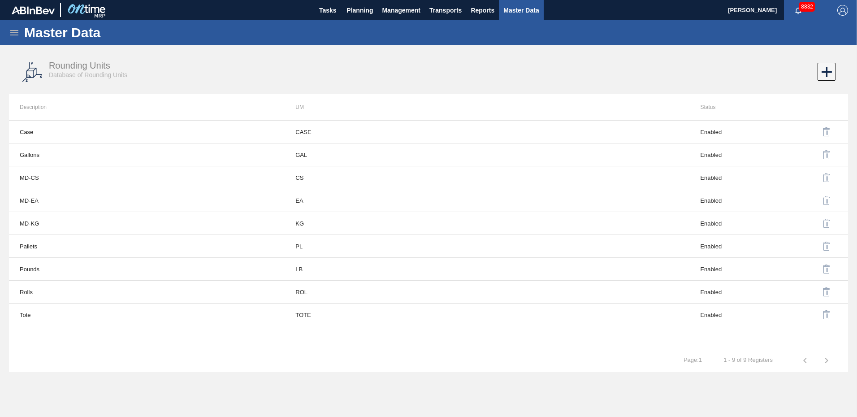
click at [8, 29] on div "Master Data" at bounding box center [428, 32] width 857 height 25
click at [14, 34] on icon at bounding box center [14, 32] width 8 height 5
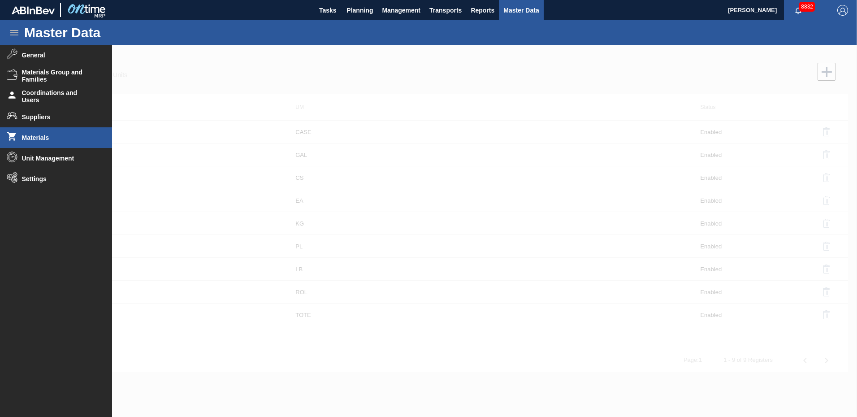
click at [44, 133] on li "Materials" at bounding box center [56, 137] width 112 height 21
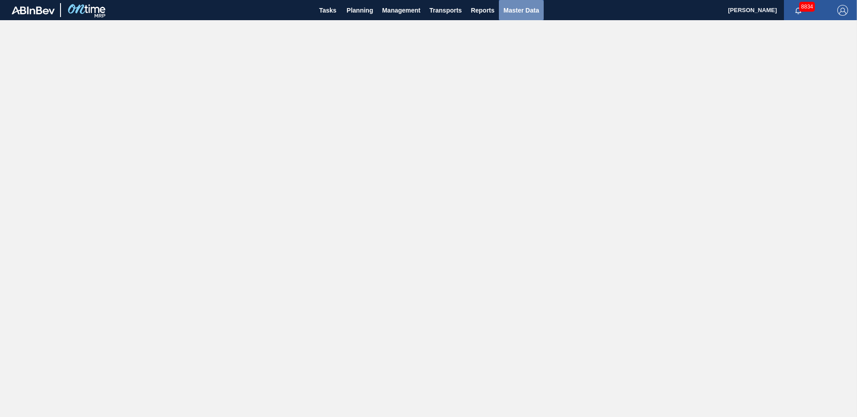
click at [514, 12] on span "Master Data" at bounding box center [520, 10] width 35 height 11
